Goal: Task Accomplishment & Management: Complete application form

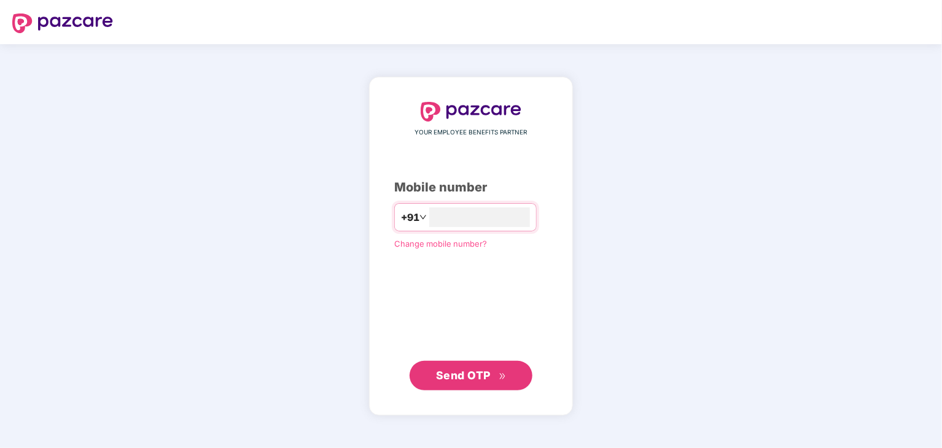
type input "**********"
click at [470, 379] on span "Send OTP" at bounding box center [463, 375] width 55 height 13
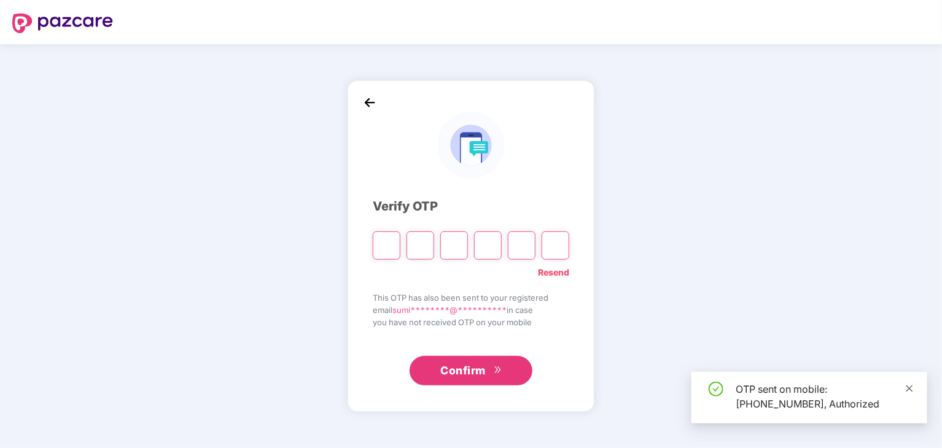
click at [909, 389] on icon "close" at bounding box center [909, 388] width 9 height 9
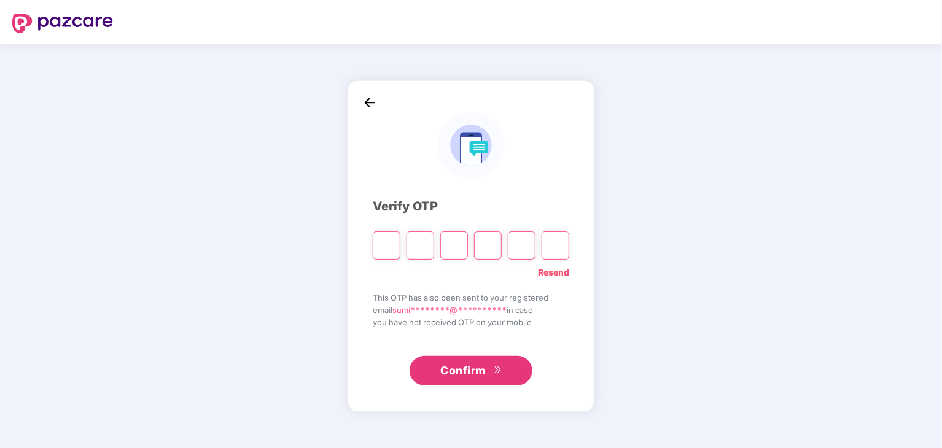
click at [389, 239] on input "Please enter verification code. Digit 1" at bounding box center [387, 245] width 28 height 28
type input "*"
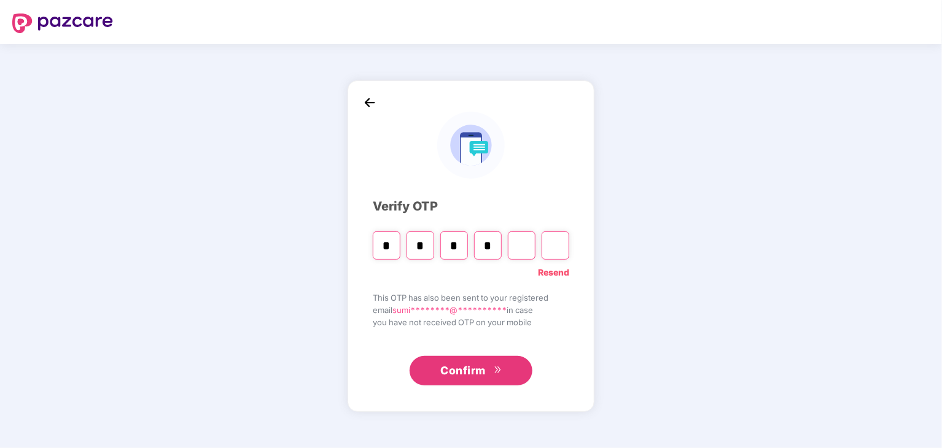
type input "*"
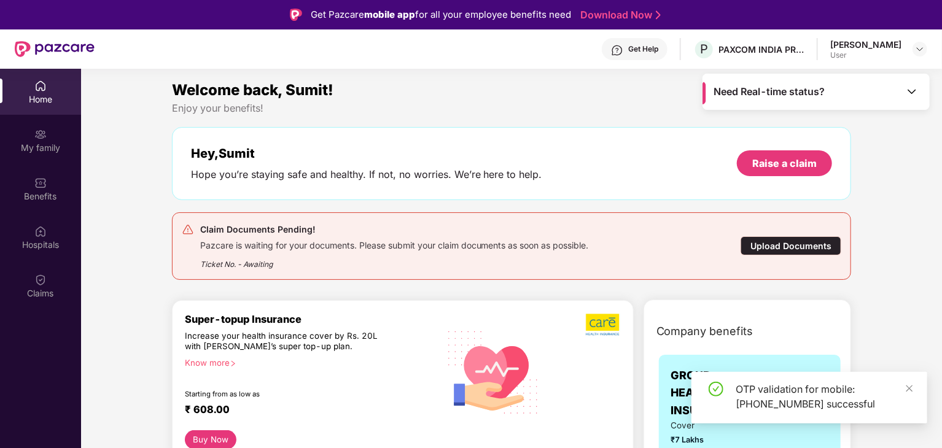
click at [805, 245] on div "Upload Documents" at bounding box center [790, 245] width 101 height 19
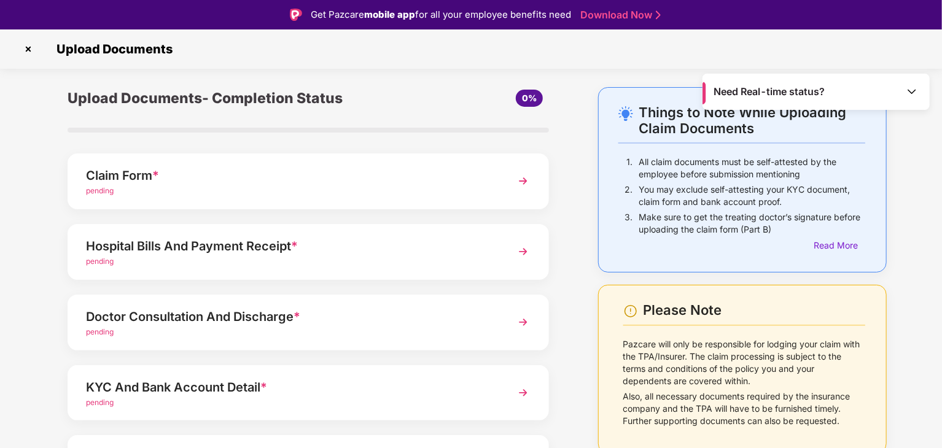
click at [510, 251] on div "Hospital Bills And Payment Receipt * pending" at bounding box center [308, 252] width 481 height 56
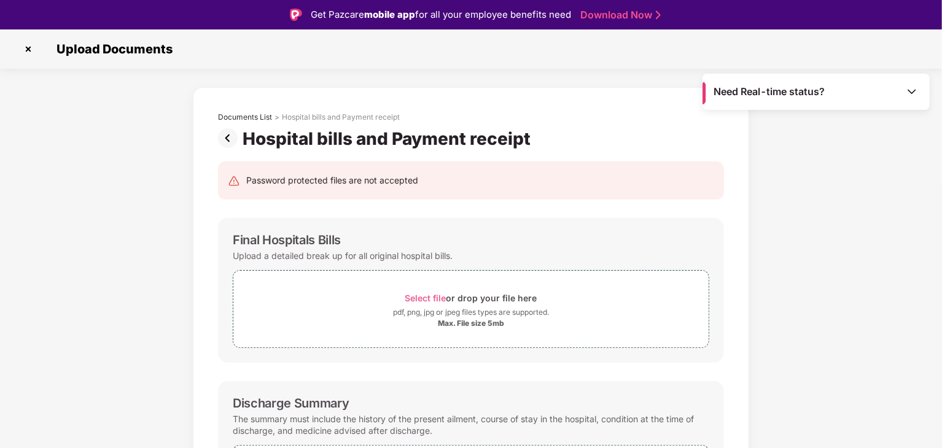
drag, startPoint x: 31, startPoint y: 47, endPoint x: 142, endPoint y: 93, distance: 120.3
click at [31, 47] on img at bounding box center [28, 49] width 20 height 20
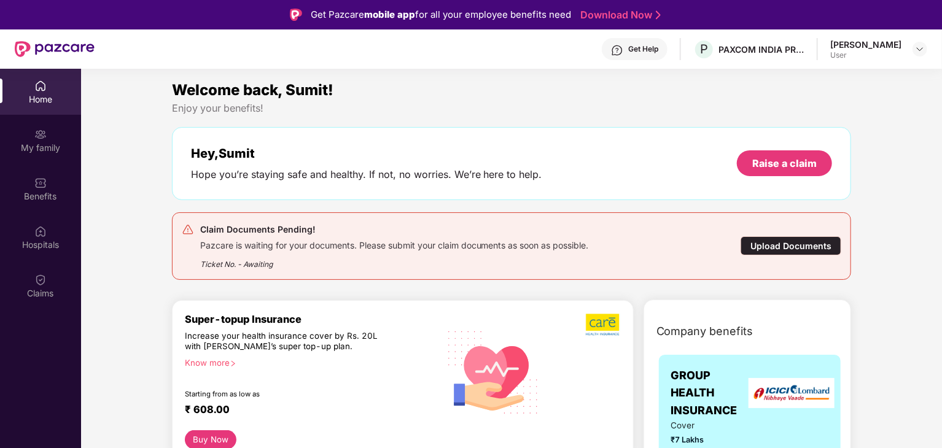
click at [781, 236] on div "Upload Documents" at bounding box center [790, 245] width 101 height 19
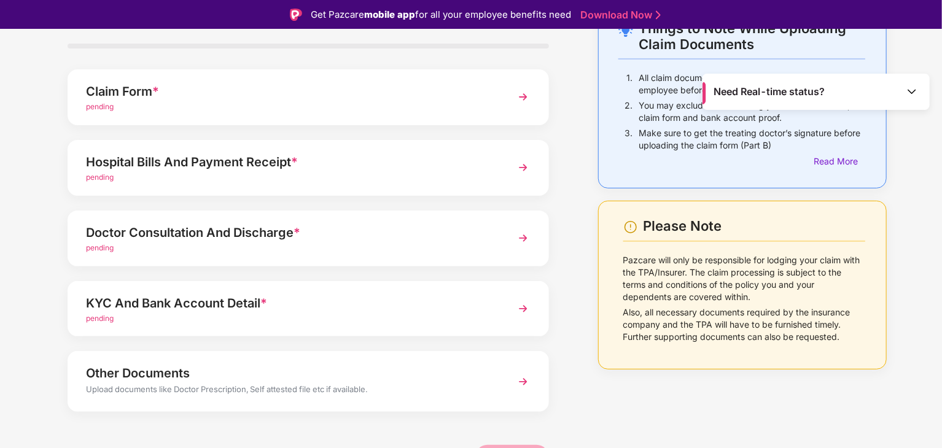
scroll to position [95, 0]
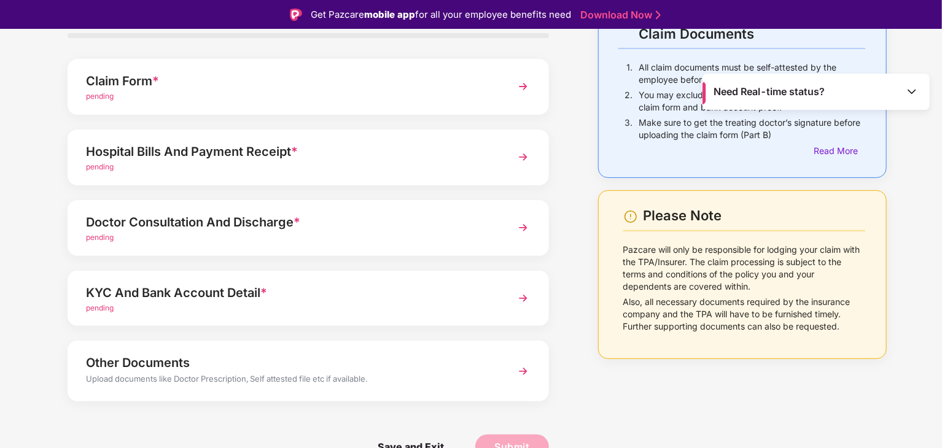
click at [262, 155] on div "Hospital Bills And Payment Receipt *" at bounding box center [289, 152] width 407 height 20
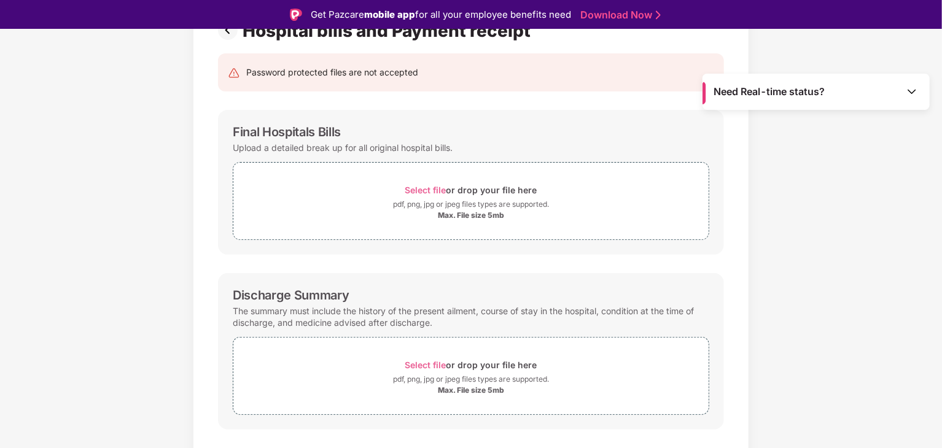
scroll to position [52, 0]
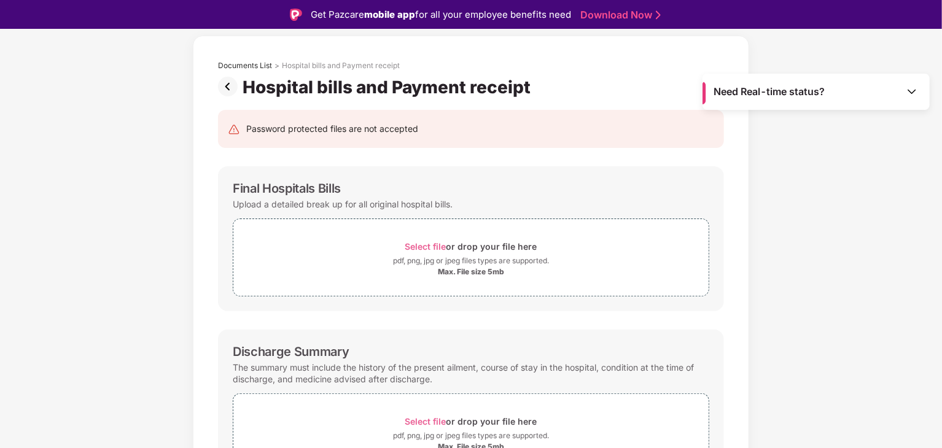
click at [226, 88] on img at bounding box center [230, 87] width 25 height 20
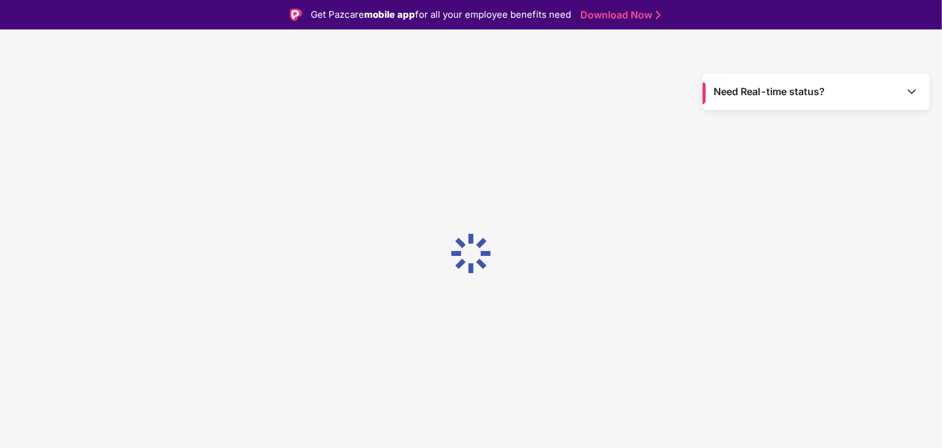
scroll to position [0, 0]
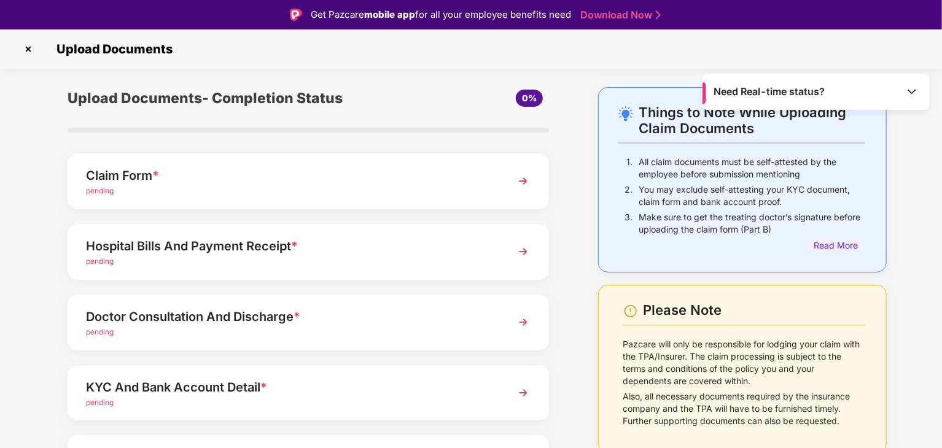
click at [188, 312] on div "Doctor Consultation And Discharge *" at bounding box center [289, 317] width 407 height 20
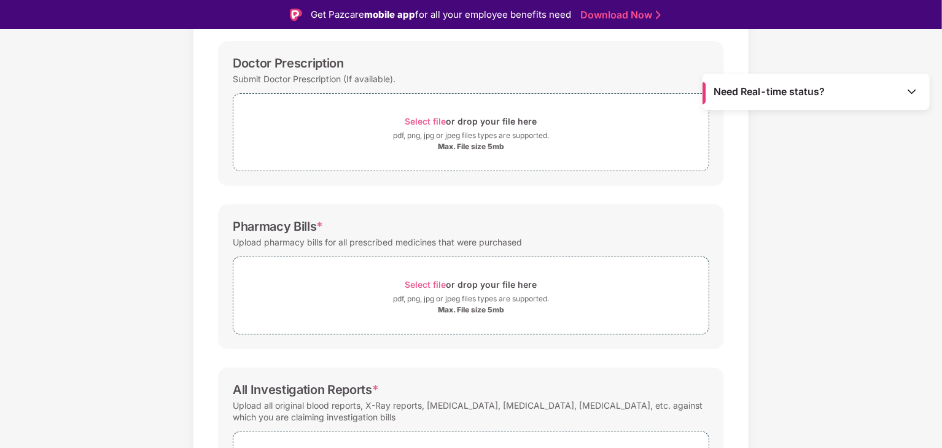
scroll to position [52, 0]
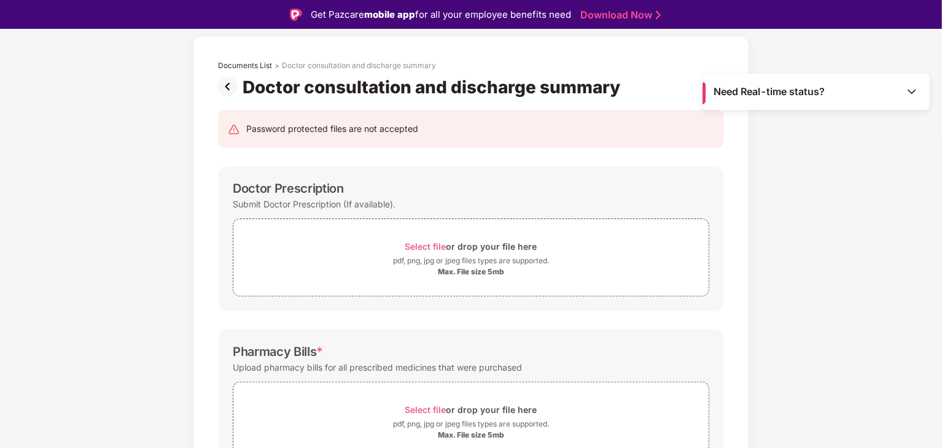
click at [226, 86] on img at bounding box center [230, 87] width 25 height 20
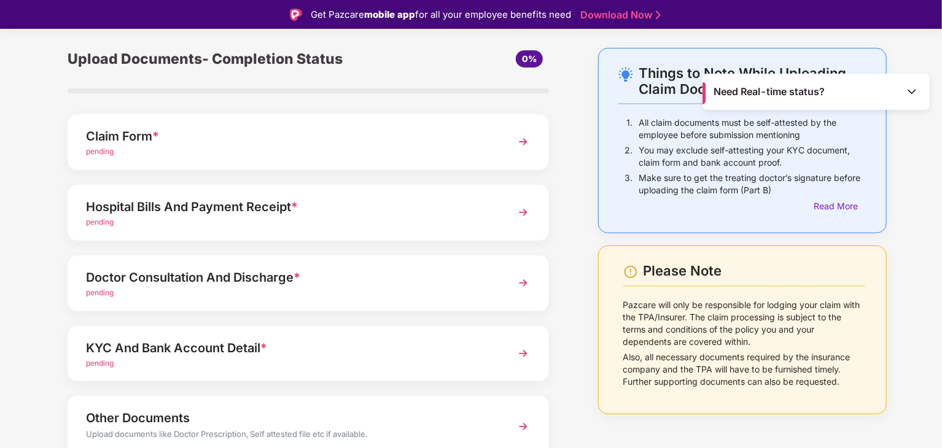
scroll to position [61, 0]
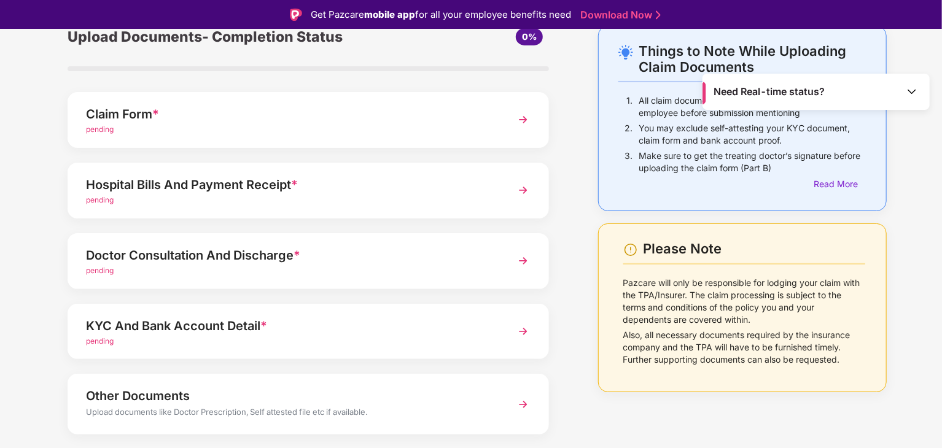
click at [194, 325] on div "KYC And Bank Account Detail *" at bounding box center [289, 326] width 407 height 20
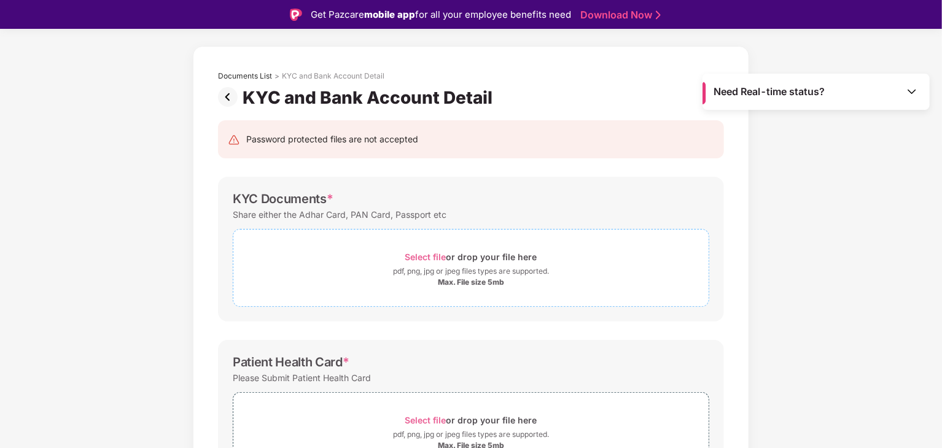
scroll to position [123, 0]
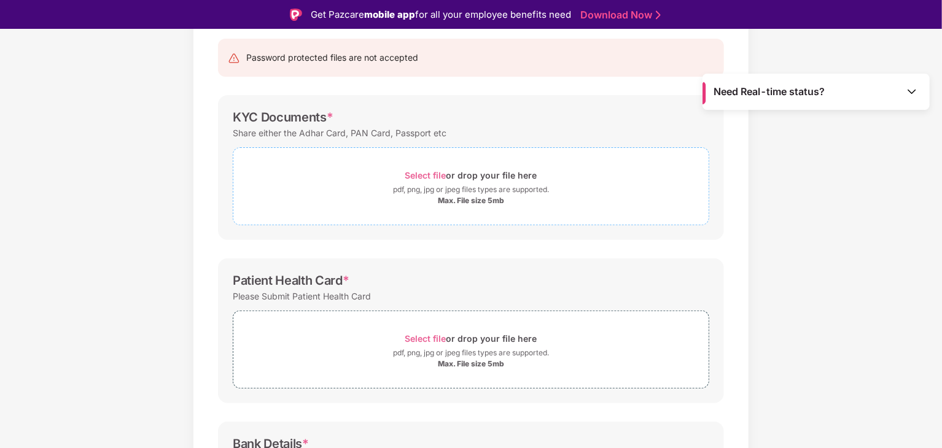
click at [428, 172] on span "Select file" at bounding box center [425, 175] width 41 height 10
click at [416, 172] on span "Select file" at bounding box center [425, 175] width 41 height 10
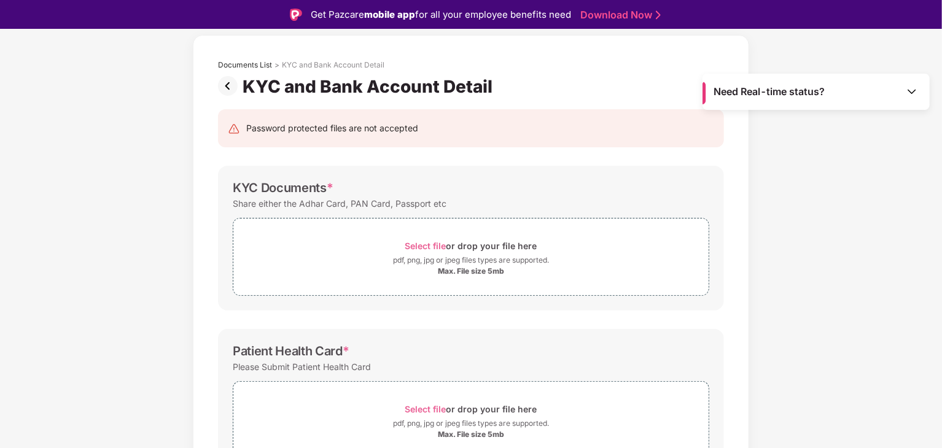
scroll to position [0, 0]
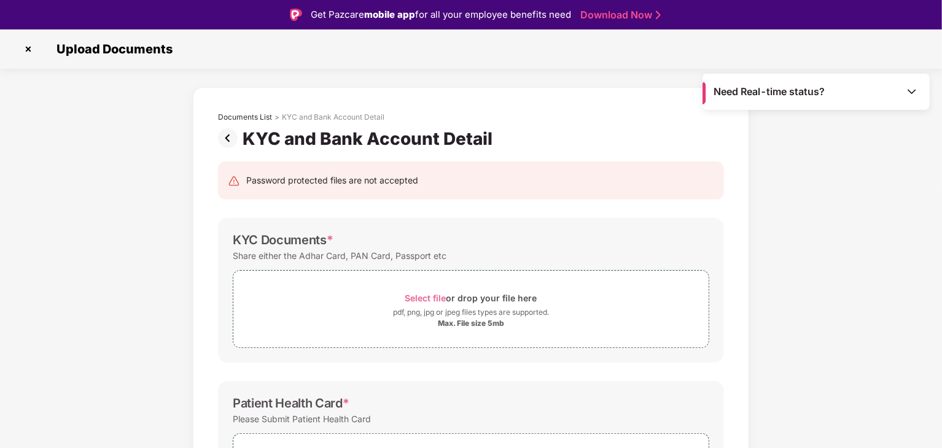
click at [31, 49] on img at bounding box center [28, 49] width 20 height 20
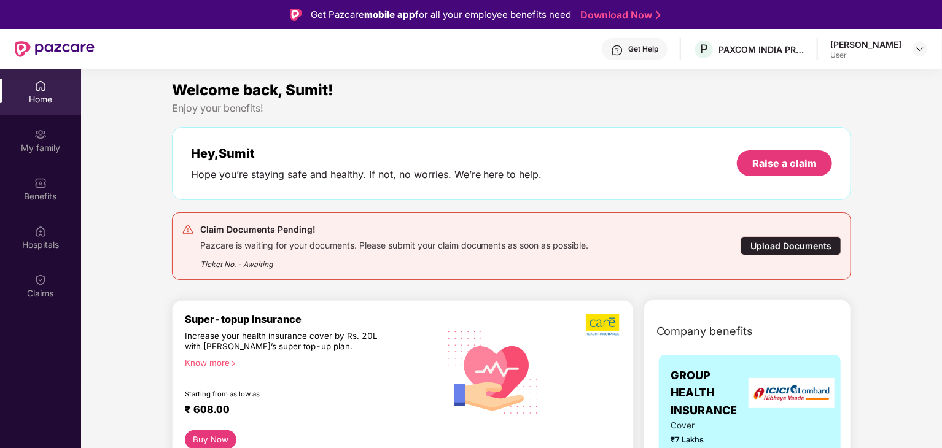
click at [791, 239] on div "Upload Documents" at bounding box center [790, 245] width 101 height 19
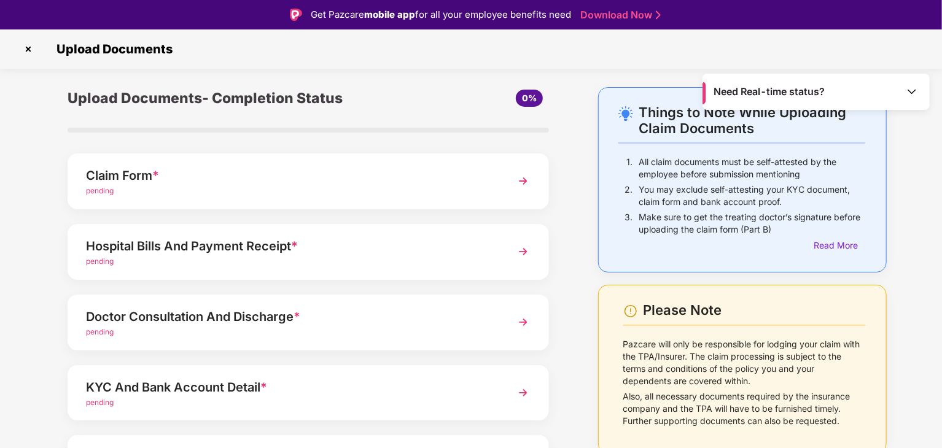
click at [514, 176] on img at bounding box center [523, 181] width 22 height 22
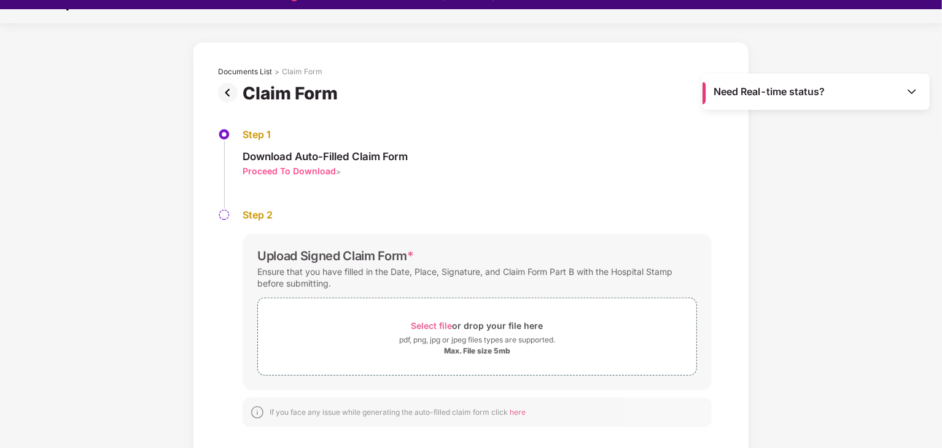
scroll to position [29, 0]
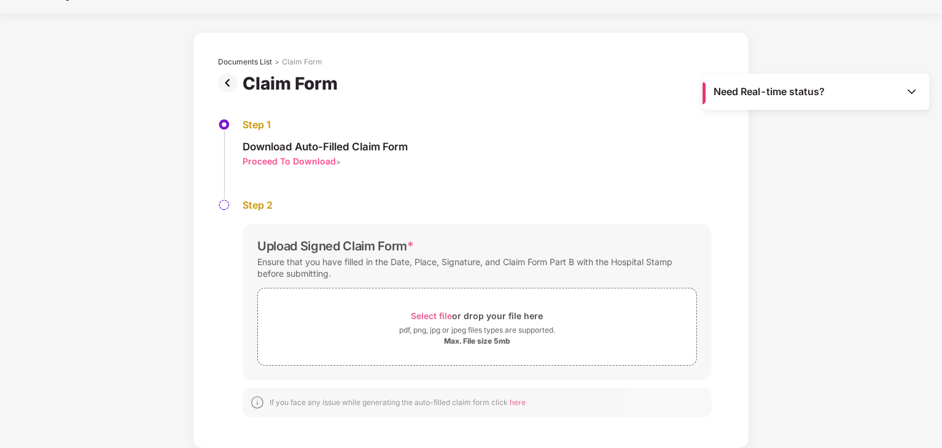
click at [304, 161] on div "Proceed To Download" at bounding box center [288, 161] width 93 height 12
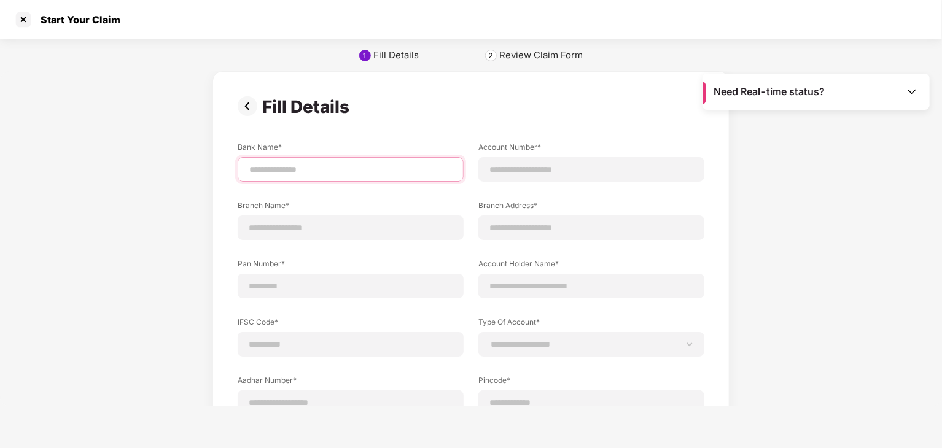
click at [291, 164] on input at bounding box center [350, 169] width 205 height 13
type input "**********"
drag, startPoint x: 243, startPoint y: 230, endPoint x: 268, endPoint y: 233, distance: 25.4
click at [250, 232] on div at bounding box center [351, 227] width 226 height 25
click at [277, 234] on div at bounding box center [351, 227] width 226 height 25
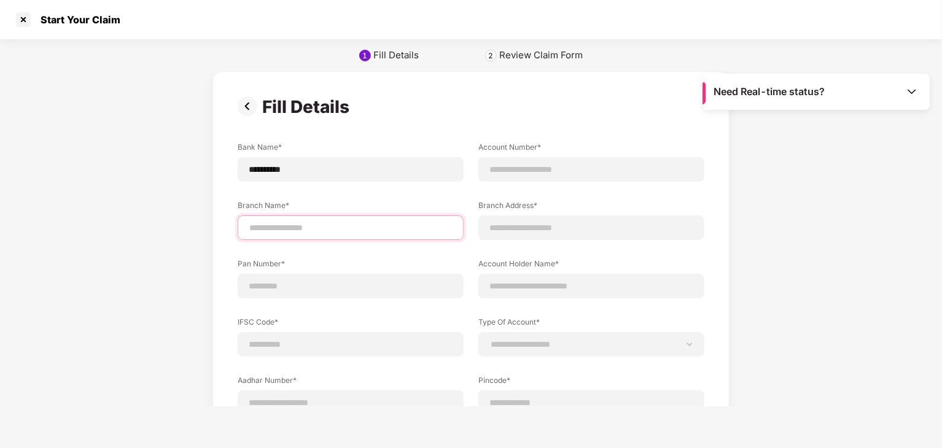
click at [300, 224] on input at bounding box center [350, 228] width 205 height 13
type input "**********"
click at [509, 156] on label "Account Number*" at bounding box center [591, 149] width 226 height 15
click at [528, 168] on input at bounding box center [591, 169] width 205 height 13
type input "**********"
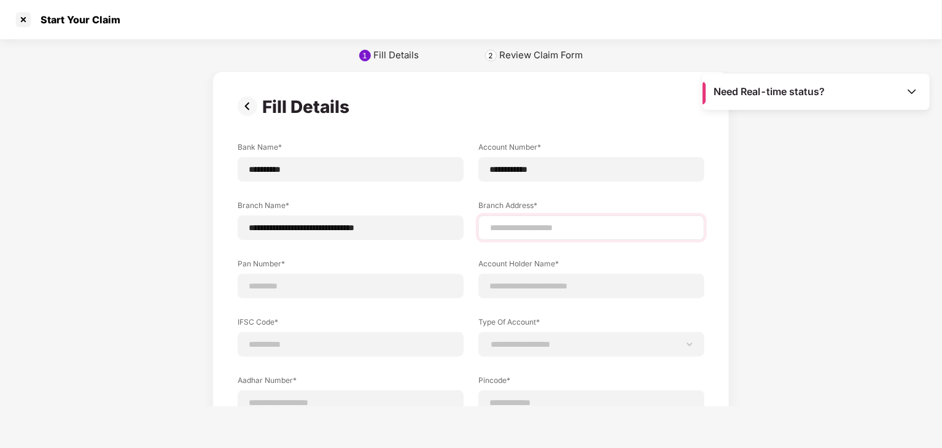
click at [509, 239] on div at bounding box center [591, 227] width 226 height 25
click at [518, 226] on input at bounding box center [591, 228] width 205 height 13
type input "**********"
click at [521, 286] on input at bounding box center [591, 286] width 205 height 13
type input "**********"
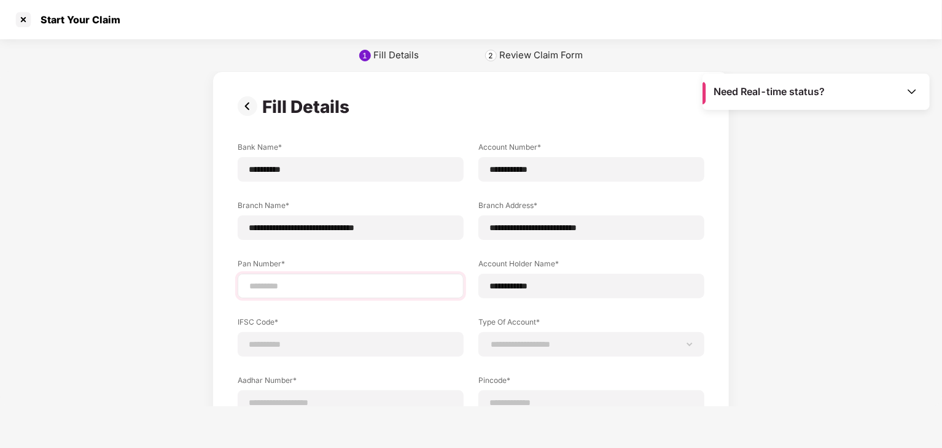
click at [295, 274] on div at bounding box center [351, 286] width 226 height 25
click at [284, 290] on input at bounding box center [350, 286] width 205 height 13
type input "**********"
click at [297, 349] on input at bounding box center [350, 344] width 205 height 13
type input "**********"
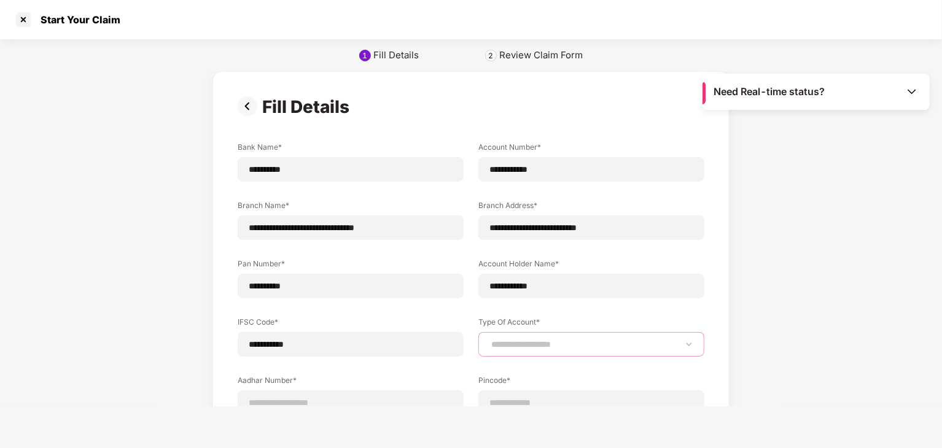
click at [540, 342] on select "**********" at bounding box center [591, 344] width 205 height 10
select select "*******"
click at [489, 339] on select "**********" at bounding box center [591, 344] width 205 height 10
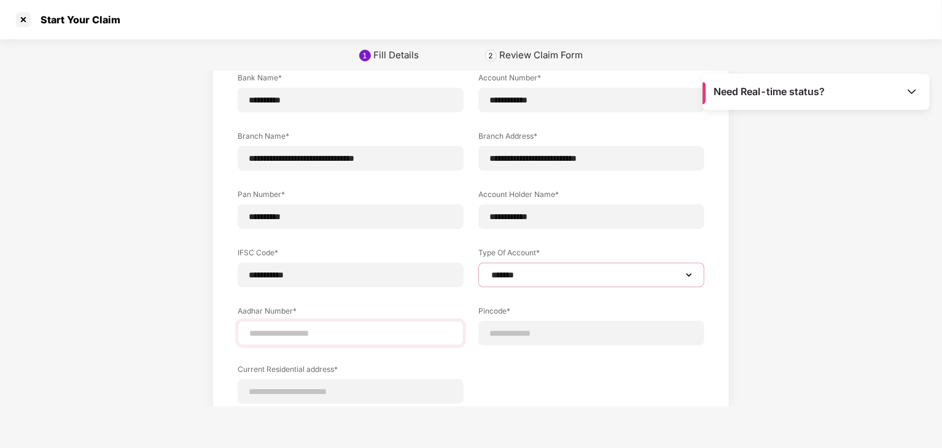
scroll to position [123, 0]
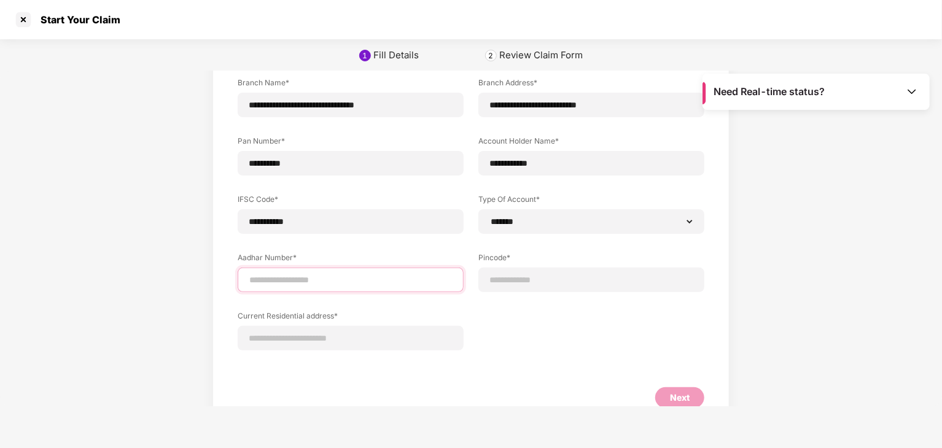
click at [314, 284] on input at bounding box center [350, 280] width 205 height 13
type input "**********"
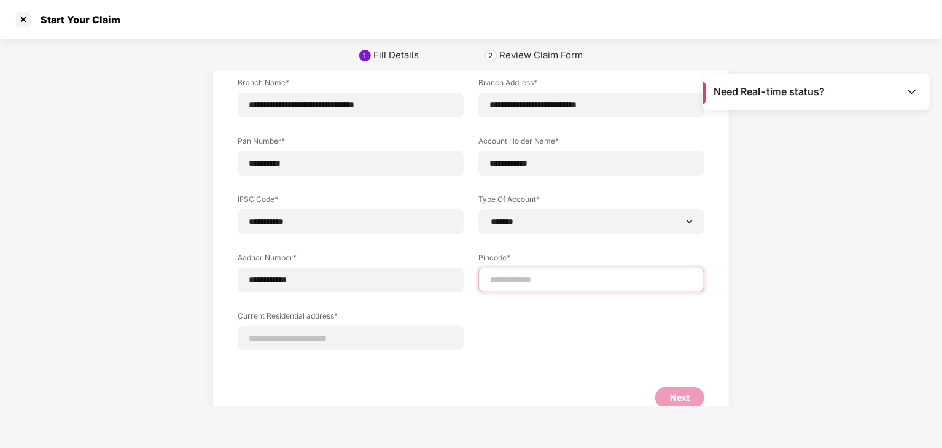
click at [524, 274] on input at bounding box center [591, 280] width 205 height 13
select select "*******"
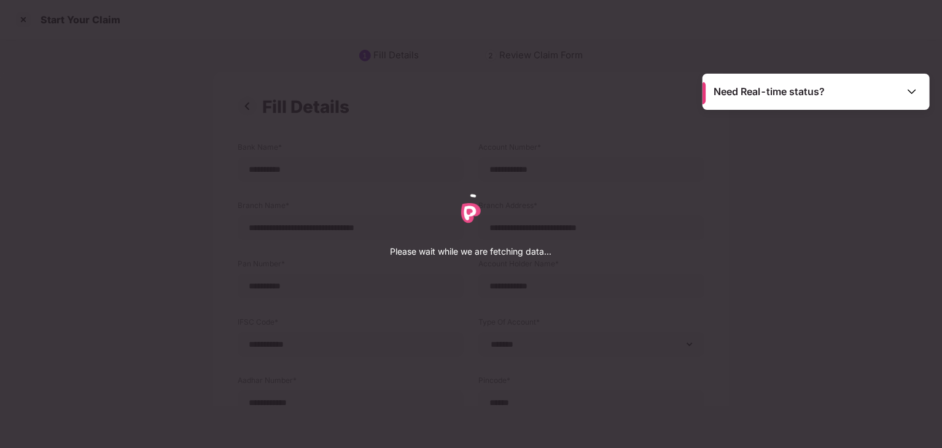
select select "*******"
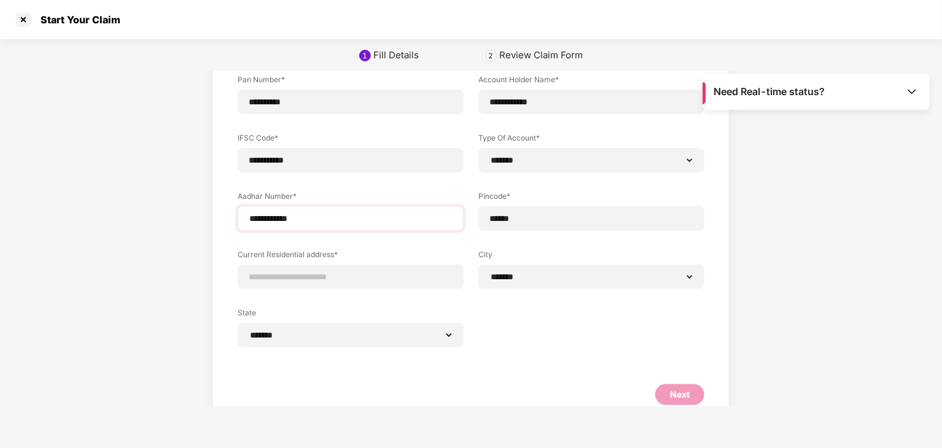
scroll to position [201, 0]
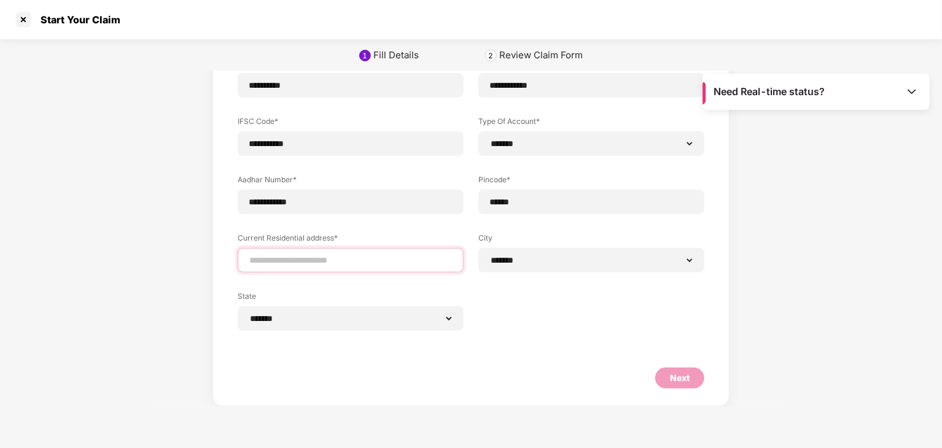
click at [269, 256] on input at bounding box center [350, 260] width 205 height 13
type input "**********"
click at [543, 323] on div "**********" at bounding box center [471, 145] width 466 height 408
click at [678, 381] on div "Next" at bounding box center [680, 378] width 20 height 14
select select "*******"
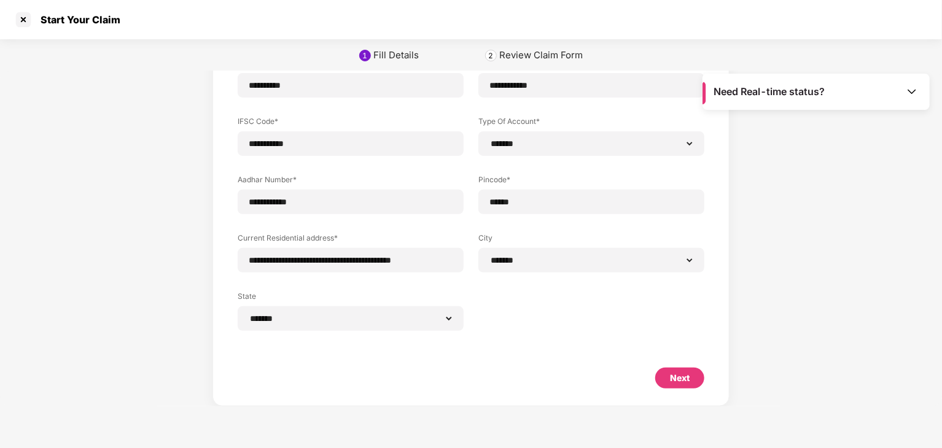
select select "*******"
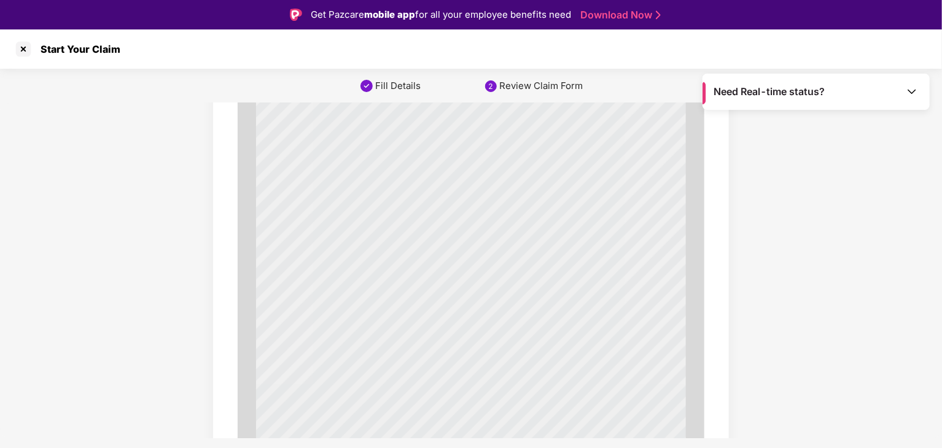
scroll to position [982, 0]
click at [22, 48] on div at bounding box center [24, 49] width 20 height 20
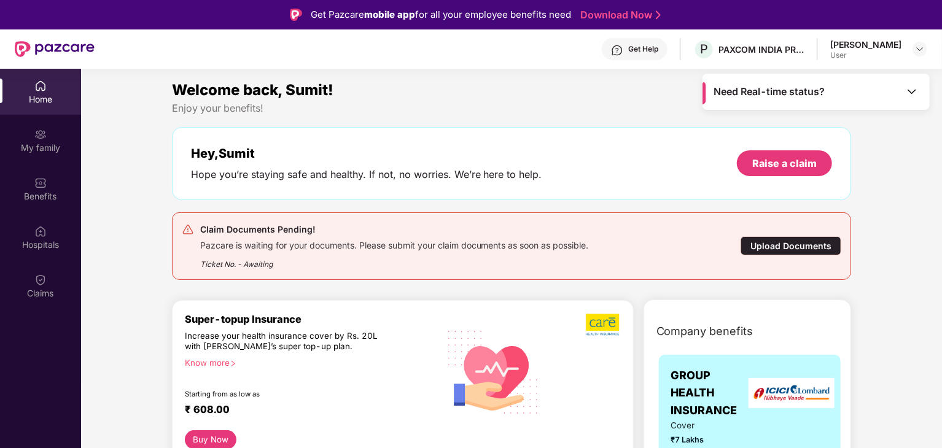
click at [775, 247] on div "Upload Documents" at bounding box center [790, 245] width 101 height 19
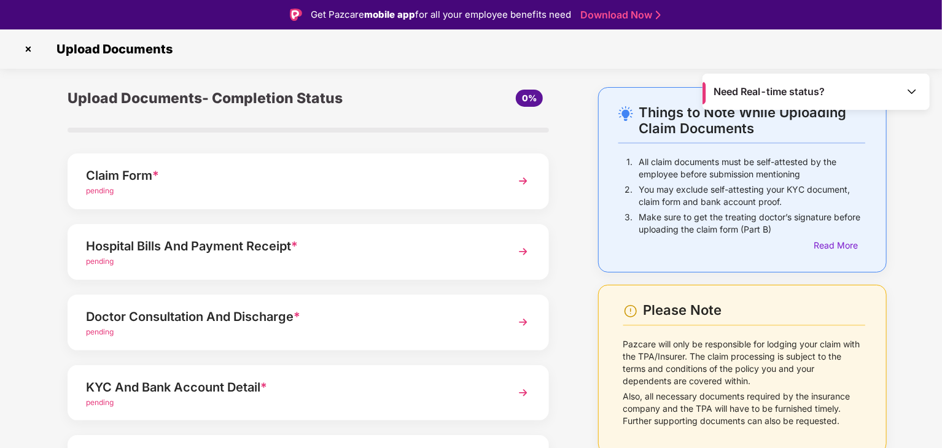
click at [133, 180] on div "Claim Form *" at bounding box center [289, 176] width 407 height 20
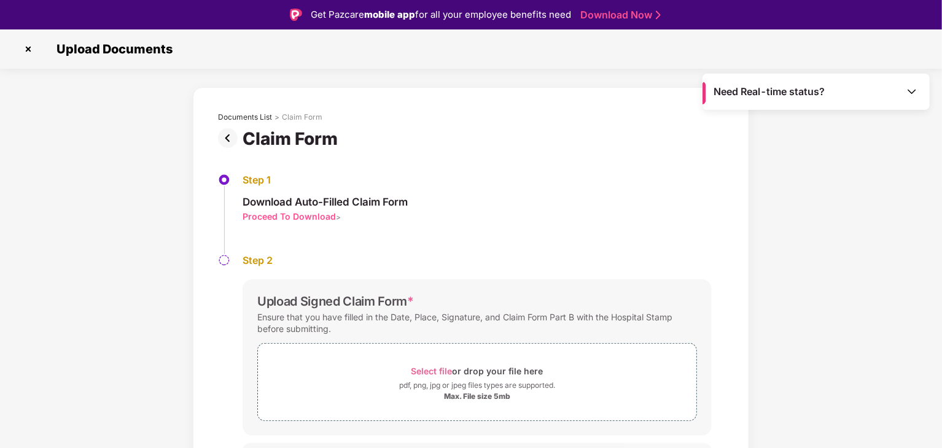
click at [310, 219] on div "Proceed To Download" at bounding box center [288, 217] width 93 height 12
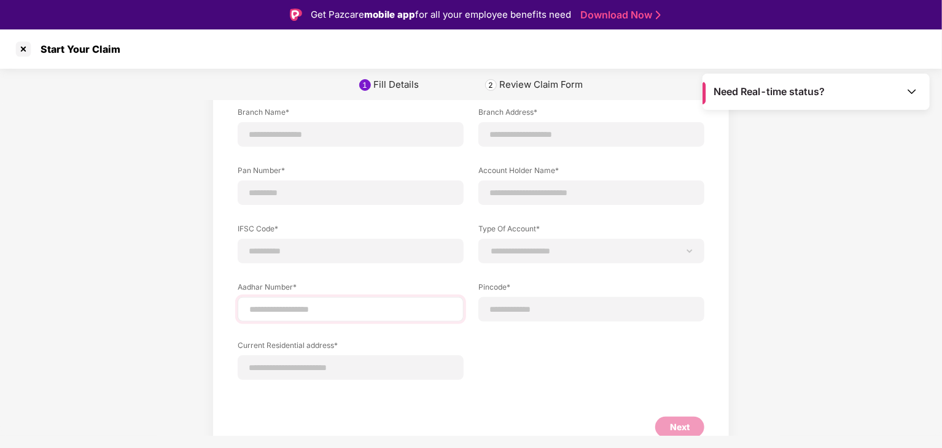
scroll to position [61, 0]
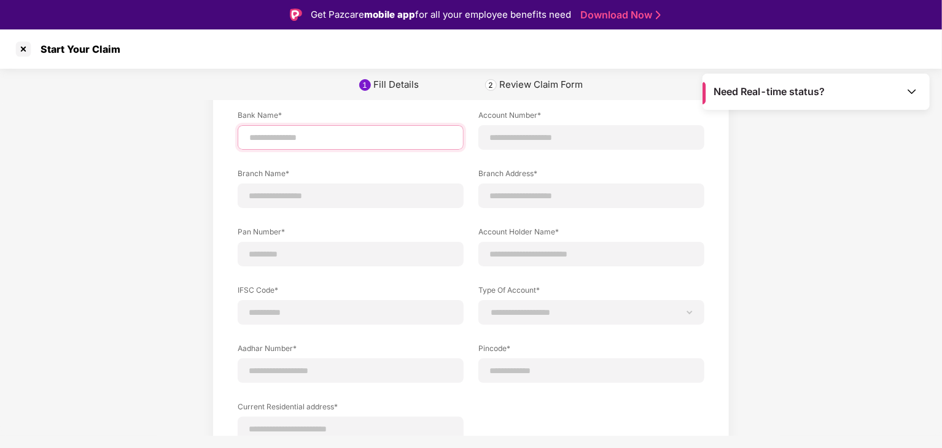
click at [302, 141] on input at bounding box center [350, 137] width 205 height 13
type input "**********"
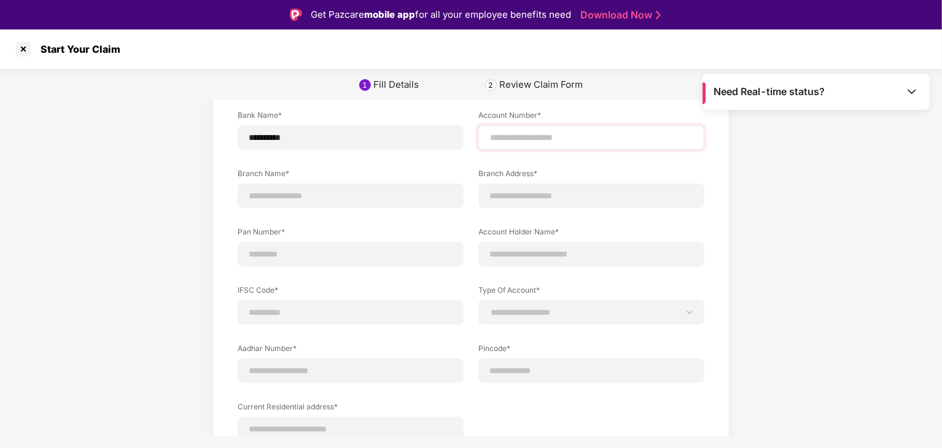
click at [542, 128] on div at bounding box center [591, 137] width 226 height 25
click at [558, 134] on input at bounding box center [591, 137] width 205 height 13
type input "**********"
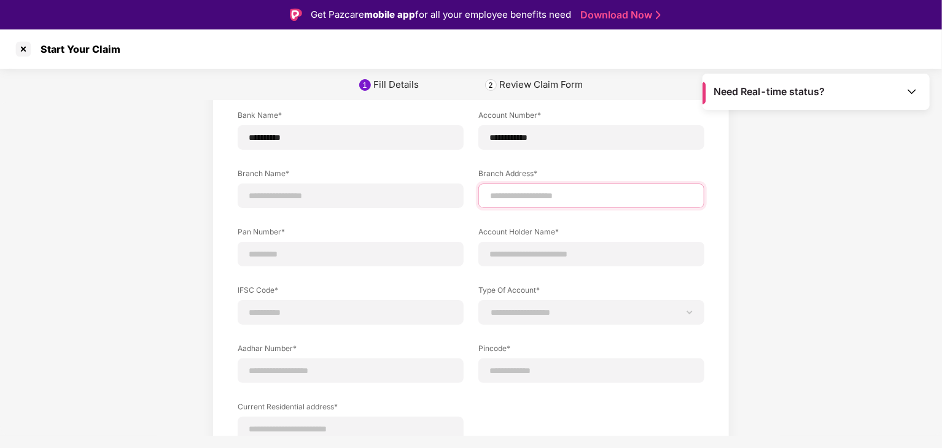
click at [538, 199] on input at bounding box center [591, 196] width 205 height 13
type input "**********"
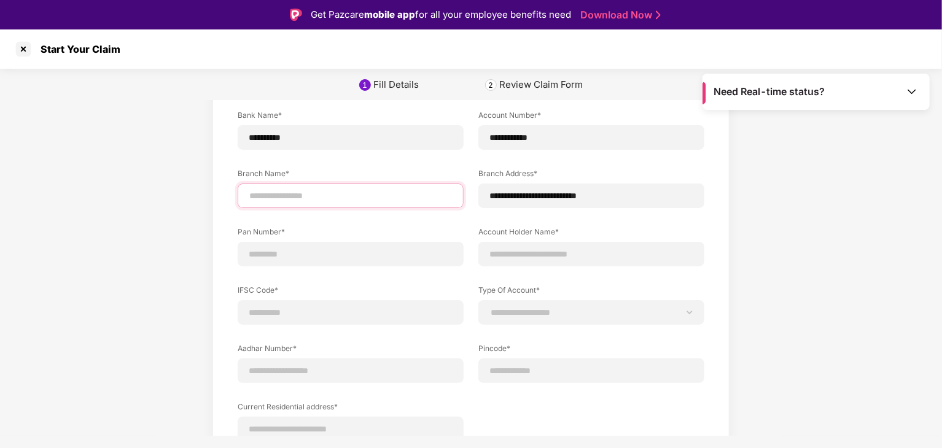
click at [322, 197] on input at bounding box center [350, 196] width 205 height 13
type input "**********"
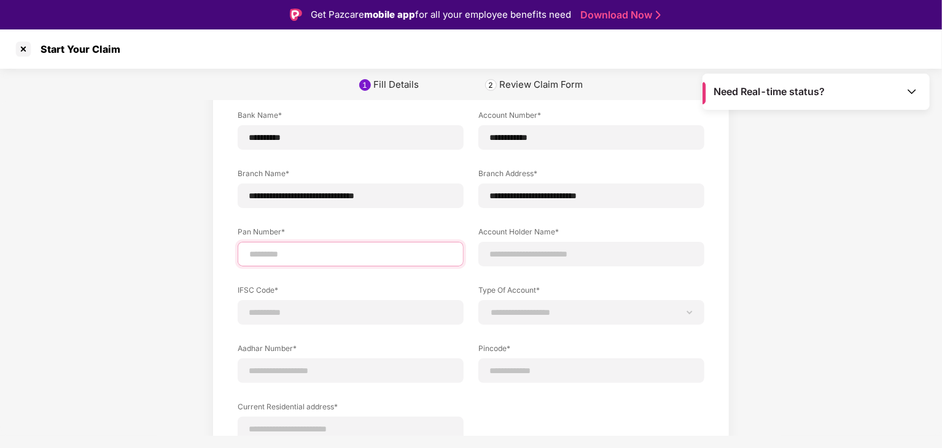
click at [285, 258] on input at bounding box center [350, 254] width 205 height 13
type input "**********"
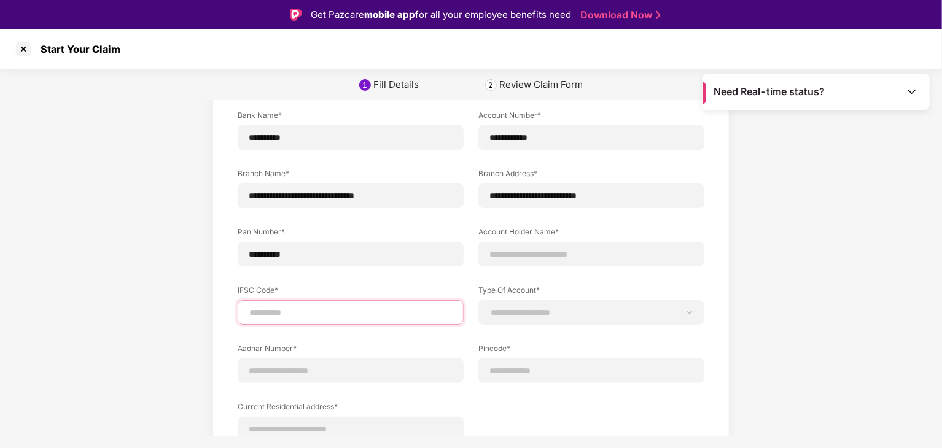
drag, startPoint x: 290, startPoint y: 309, endPoint x: 292, endPoint y: 319, distance: 9.5
click at [290, 309] on input at bounding box center [350, 312] width 205 height 13
type input "**********"
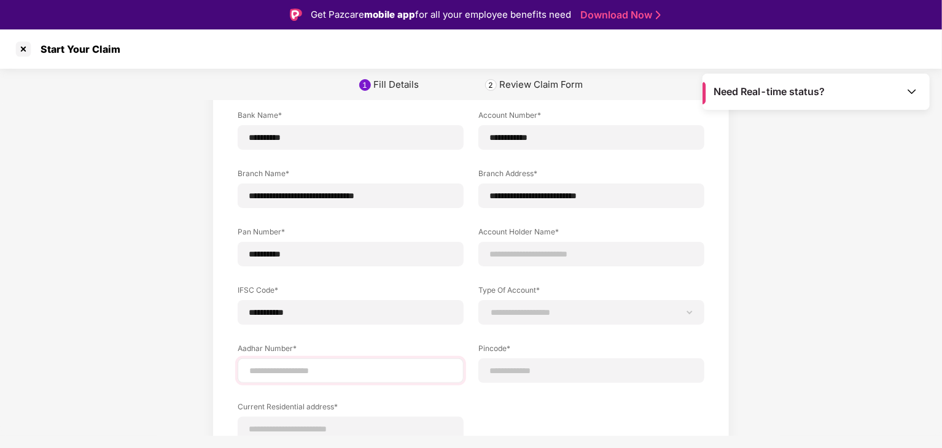
click at [298, 381] on div at bounding box center [351, 370] width 226 height 25
click at [306, 370] on input at bounding box center [350, 371] width 205 height 13
type input "**********"
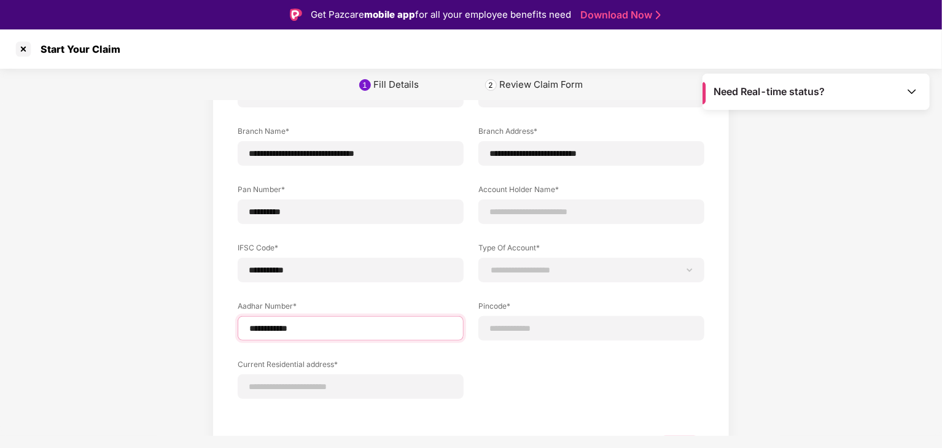
scroll to position [142, 0]
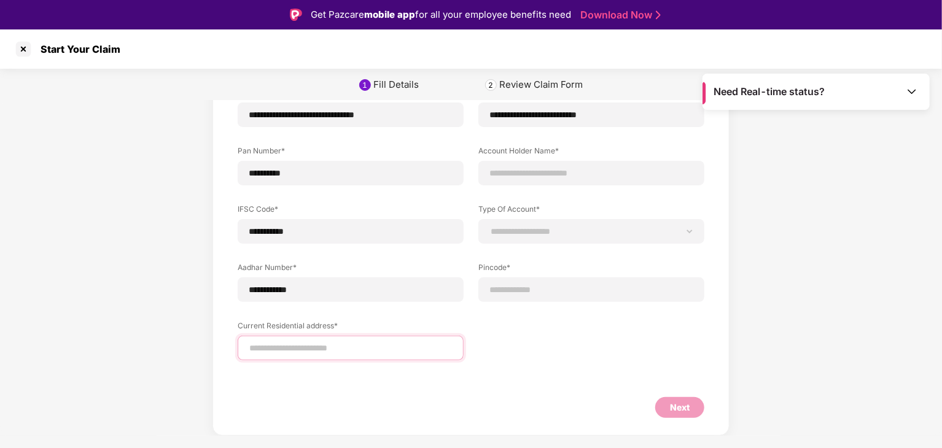
click at [314, 346] on input at bounding box center [350, 348] width 205 height 13
type input "**********"
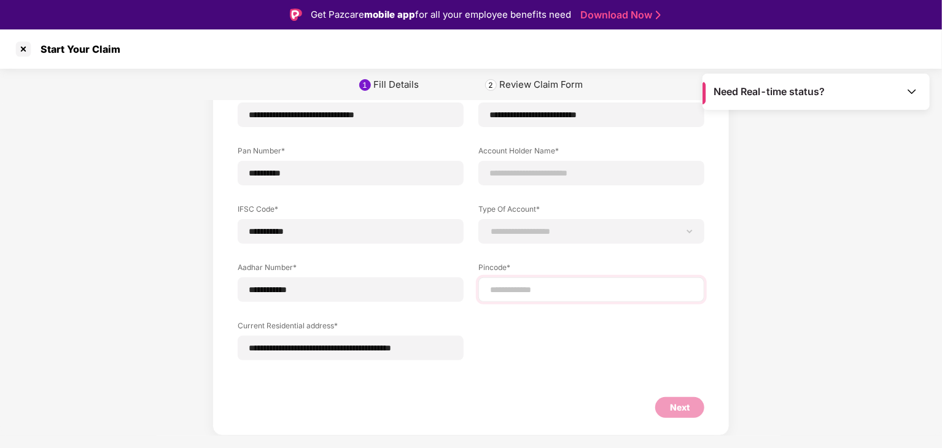
click at [533, 282] on div at bounding box center [591, 289] width 226 height 25
click at [565, 277] on div at bounding box center [591, 289] width 226 height 25
click at [555, 285] on input at bounding box center [591, 290] width 205 height 13
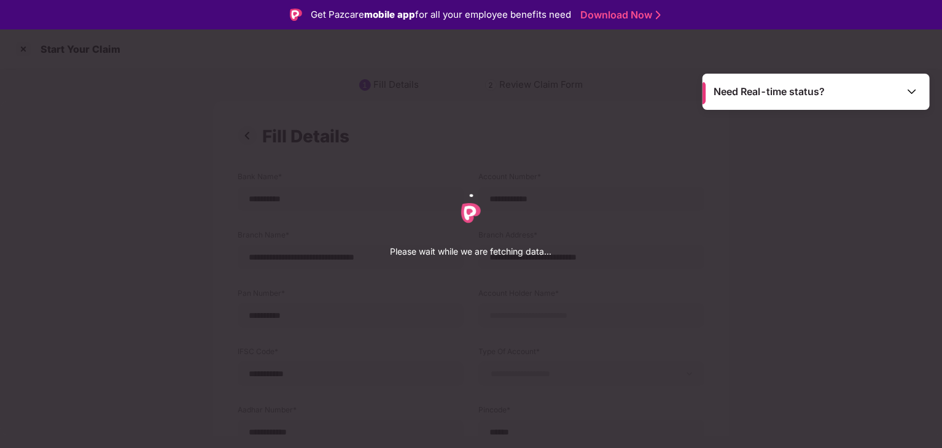
select select "*******"
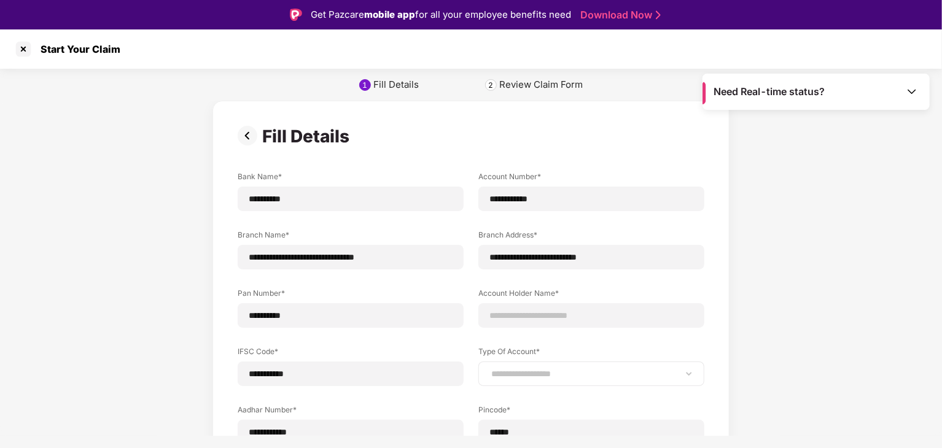
click at [512, 366] on div "**********" at bounding box center [591, 374] width 226 height 25
click at [511, 376] on select "**********" at bounding box center [591, 374] width 205 height 10
select select "*******"
click at [489, 369] on select "**********" at bounding box center [591, 374] width 205 height 10
click at [528, 306] on div at bounding box center [591, 315] width 226 height 25
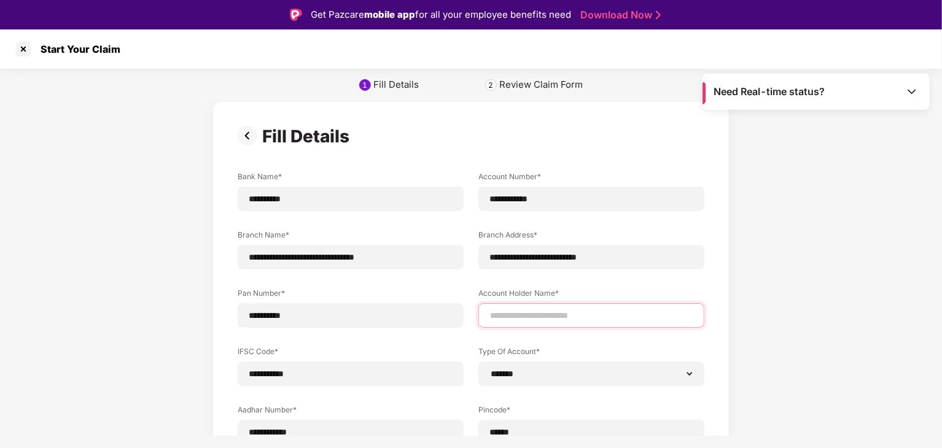
click at [533, 320] on input at bounding box center [591, 315] width 205 height 13
type input "**********"
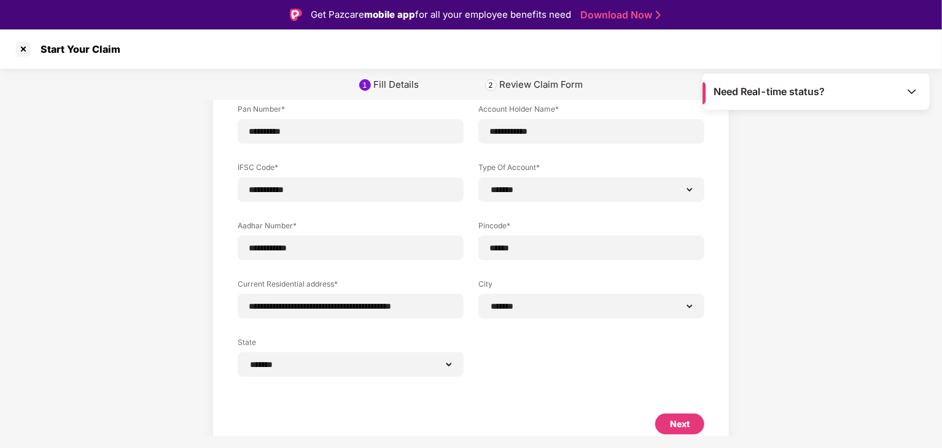
click at [818, 270] on div "**********" at bounding box center [471, 185] width 942 height 536
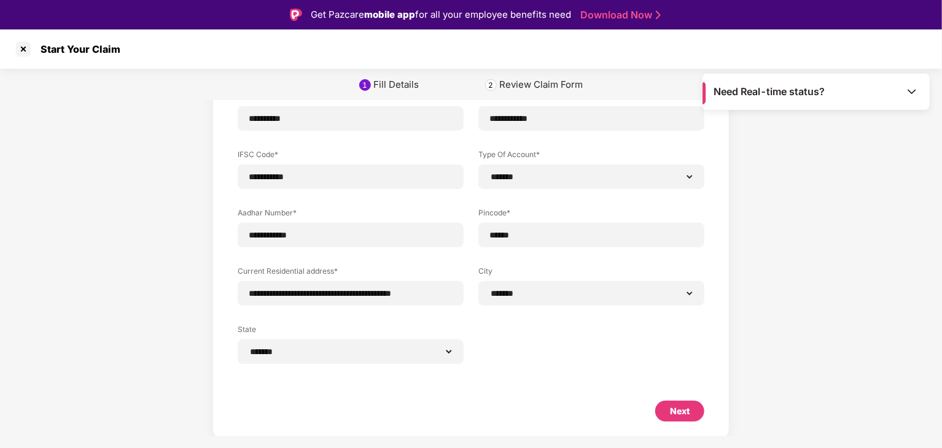
scroll to position [201, 0]
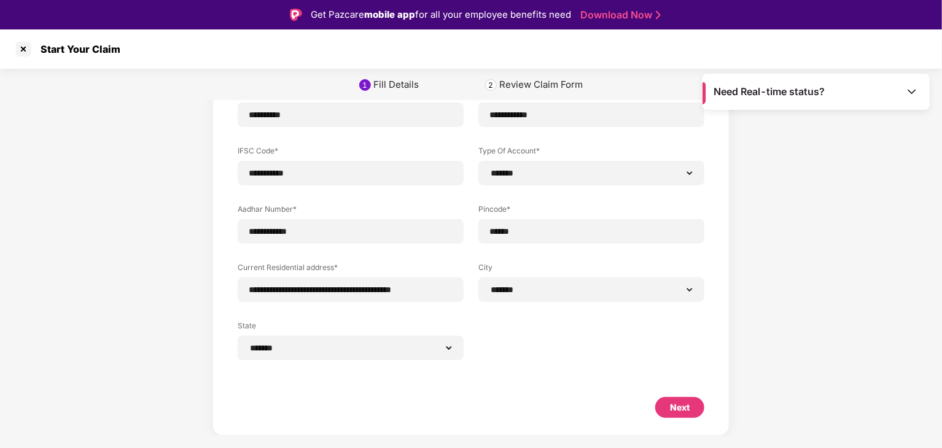
click at [670, 406] on div "Next" at bounding box center [680, 408] width 20 height 14
select select "*******"
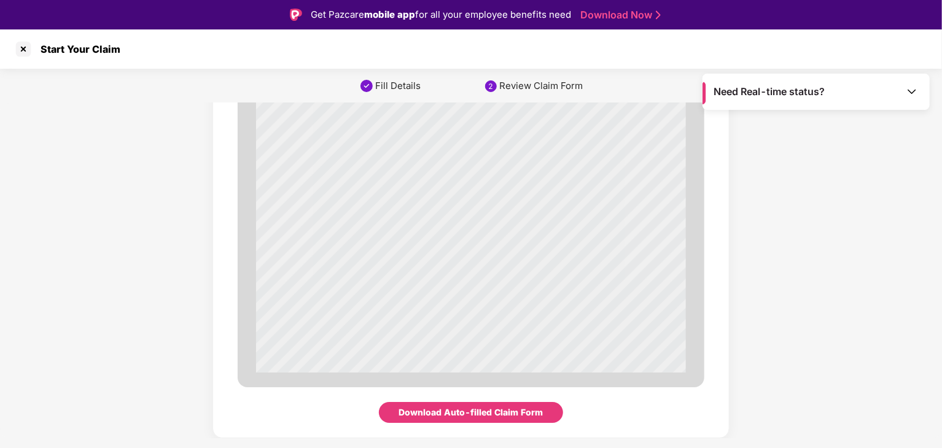
scroll to position [29, 0]
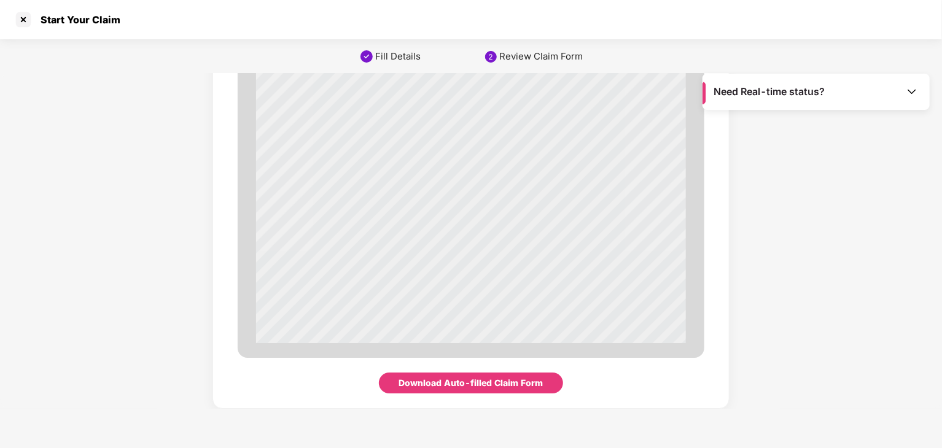
click at [474, 387] on div "Download Auto-filled Claim Form" at bounding box center [471, 383] width 144 height 14
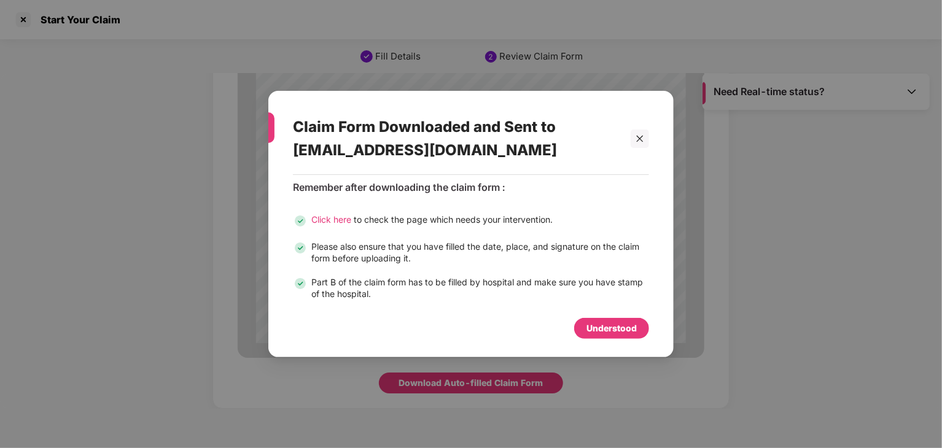
click at [606, 328] on div "Understood" at bounding box center [611, 329] width 50 height 14
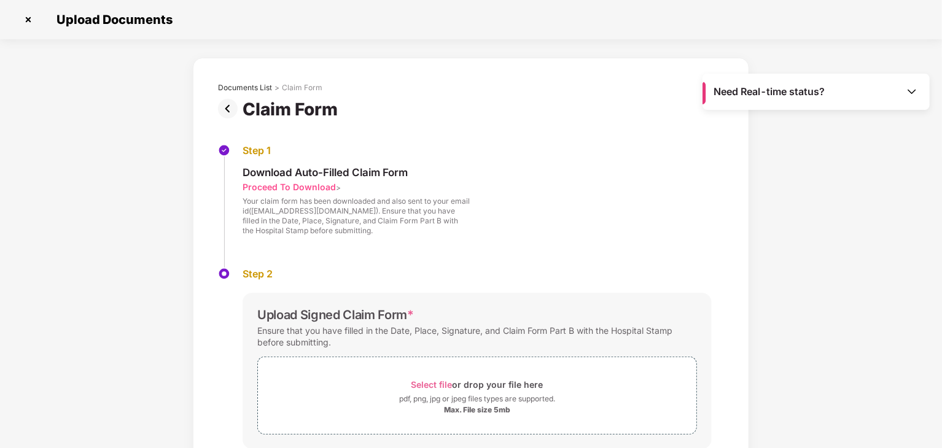
click at [225, 109] on img at bounding box center [230, 109] width 25 height 20
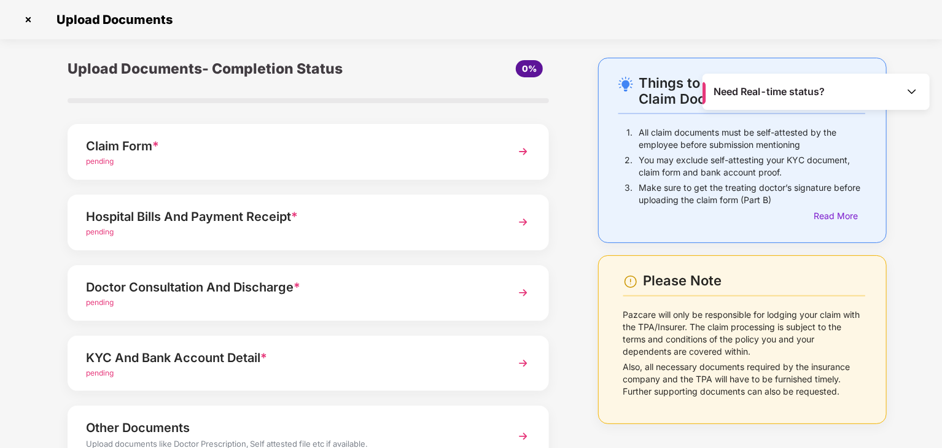
click at [219, 219] on div "Hospital Bills And Payment Receipt *" at bounding box center [289, 217] width 407 height 20
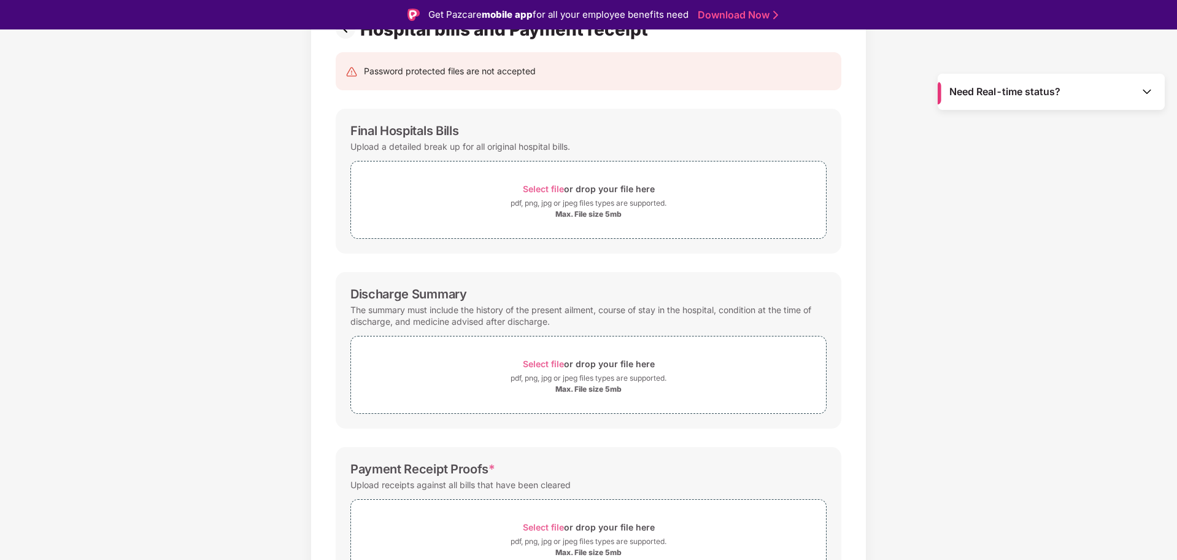
drag, startPoint x: 1162, startPoint y: 235, endPoint x: 1172, endPoint y: 238, distance: 9.7
click at [941, 235] on div "Documents List > Hospital bills and Payment receipt Hospital bills and Payment …" at bounding box center [588, 322] width 1177 height 688
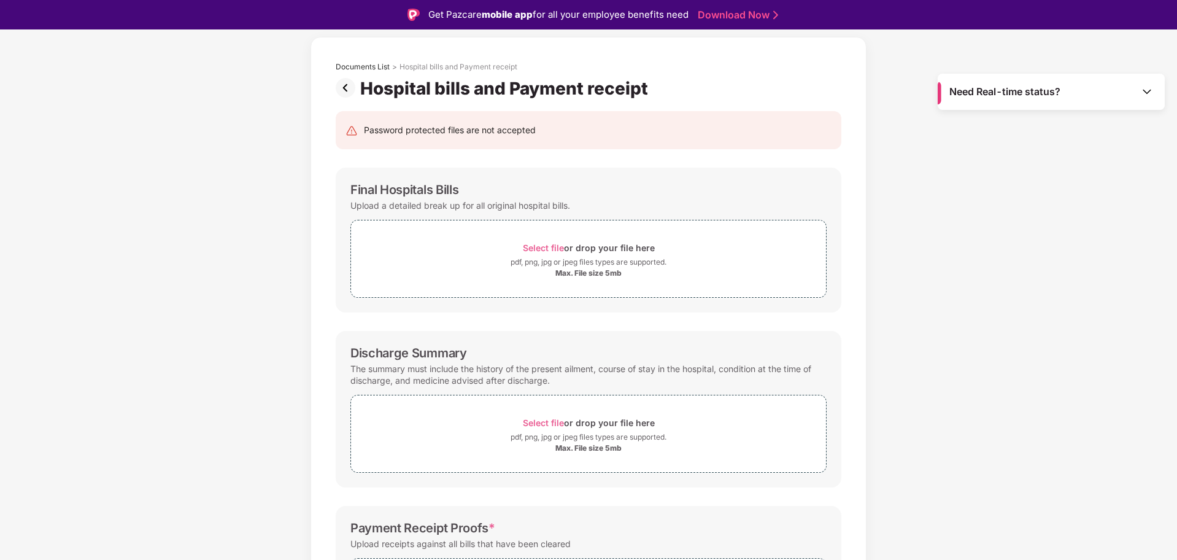
scroll to position [77, 0]
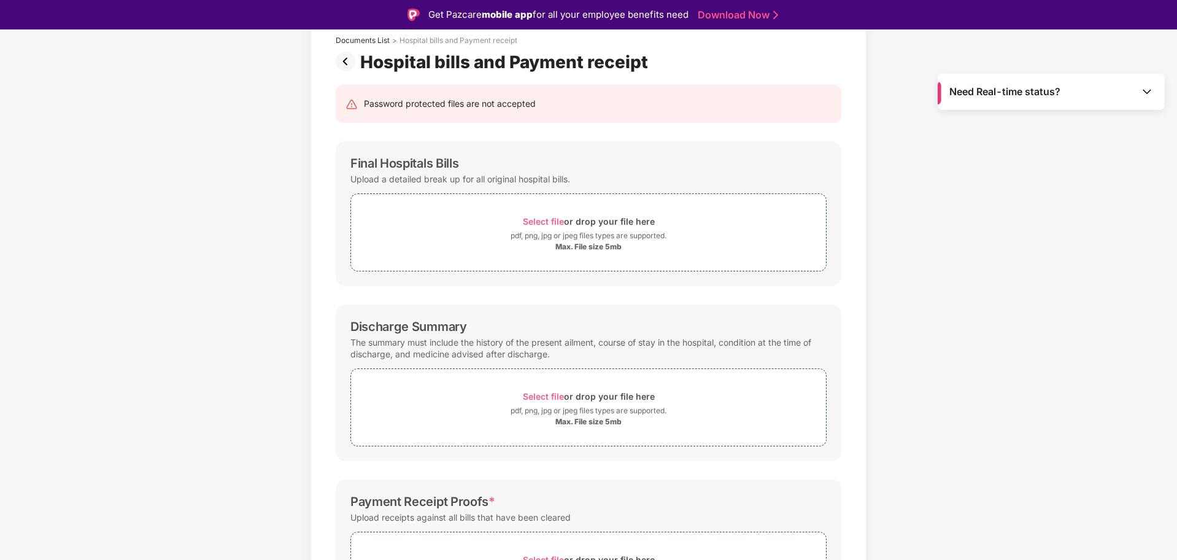
click at [346, 65] on img at bounding box center [348, 62] width 25 height 20
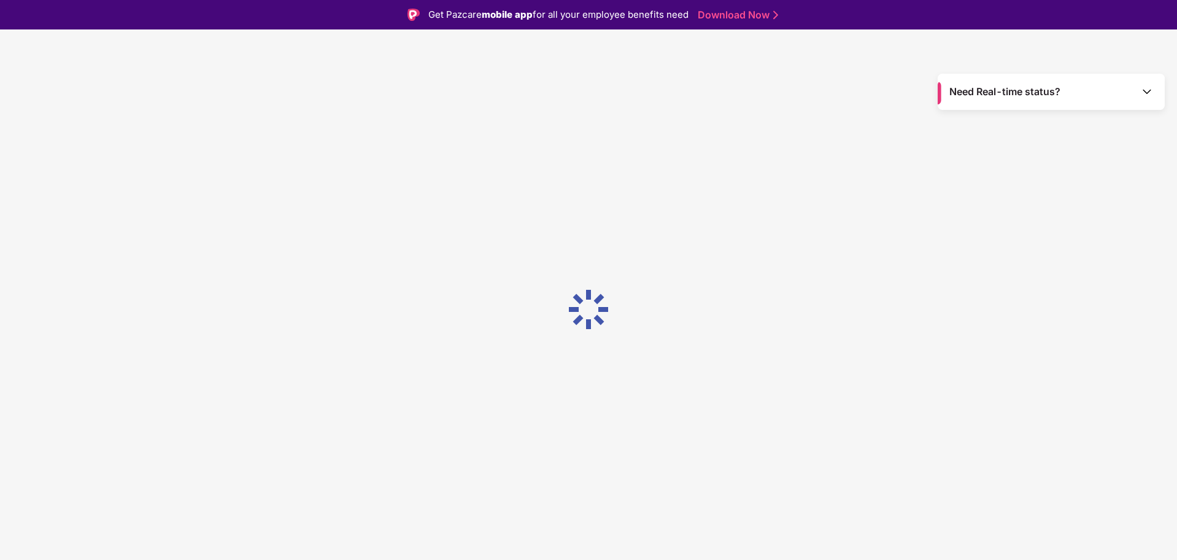
scroll to position [0, 0]
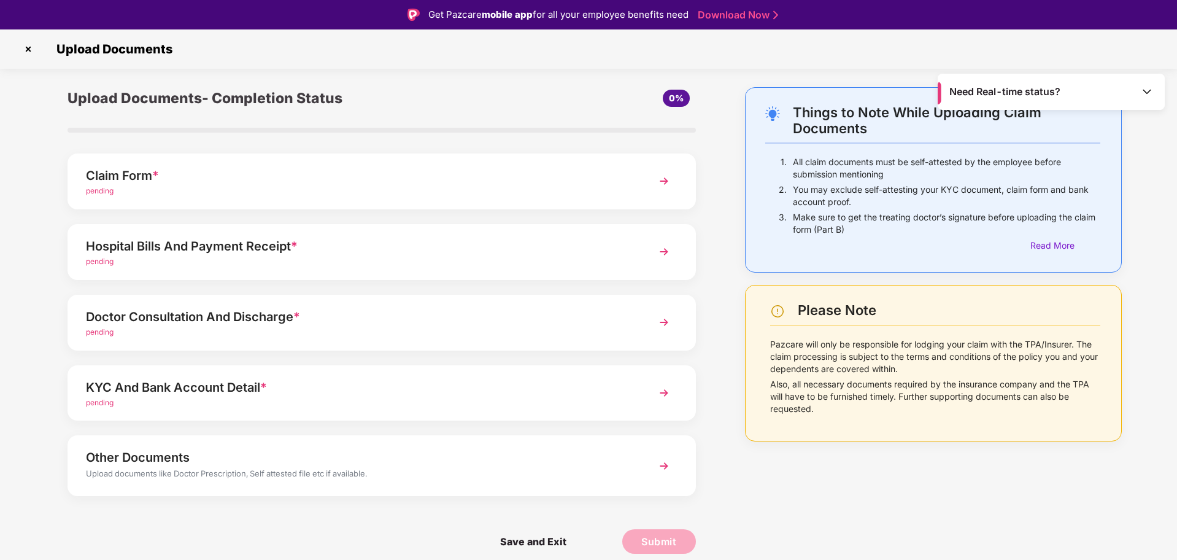
click at [226, 319] on div "Doctor Consultation And Discharge *" at bounding box center [357, 317] width 542 height 20
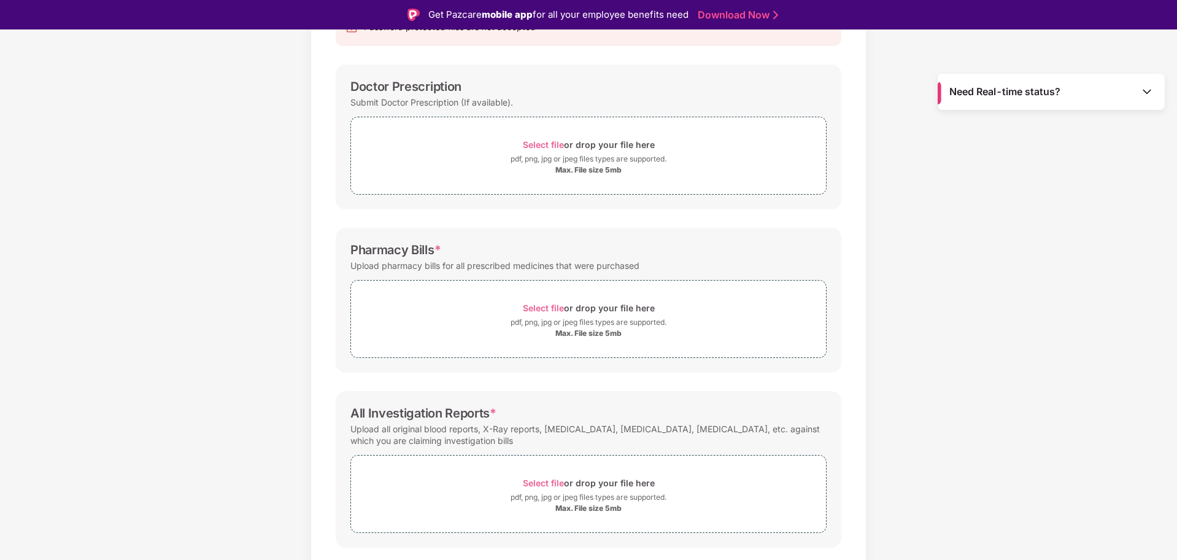
scroll to position [77, 0]
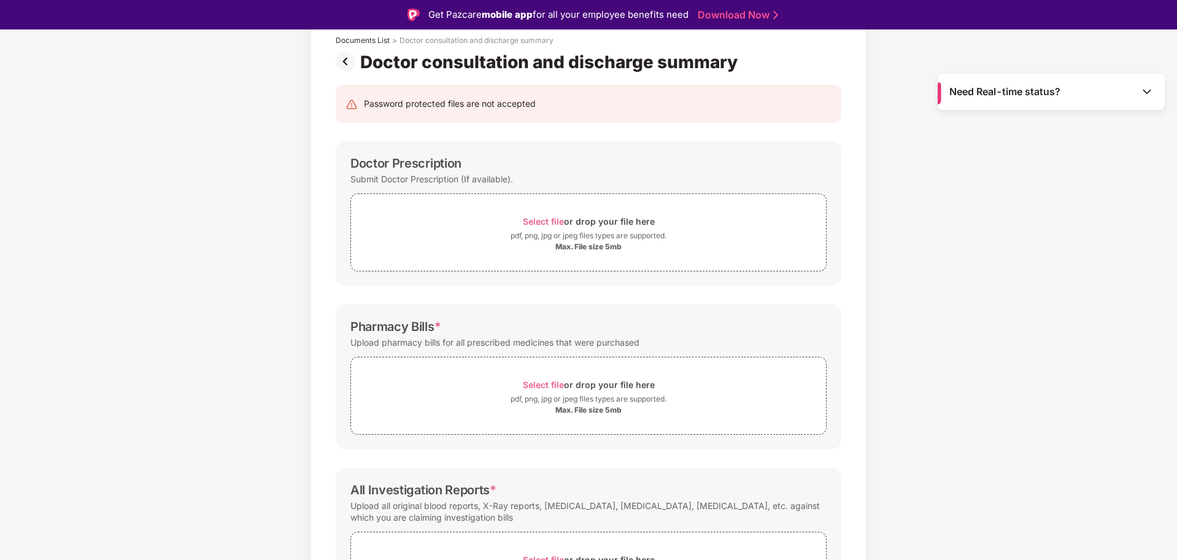
click at [346, 63] on img at bounding box center [348, 62] width 25 height 20
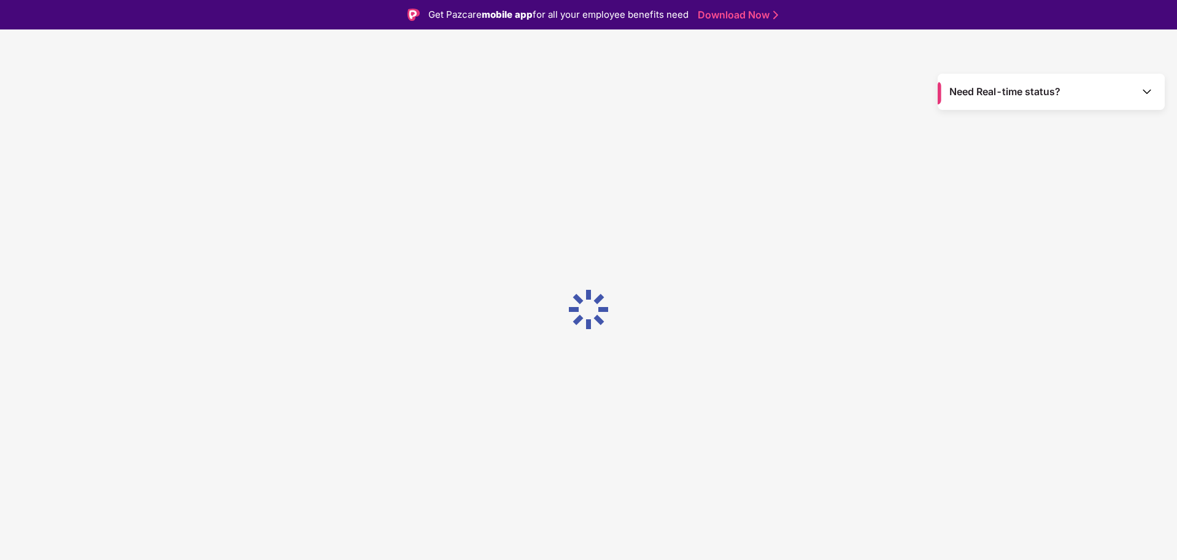
scroll to position [0, 0]
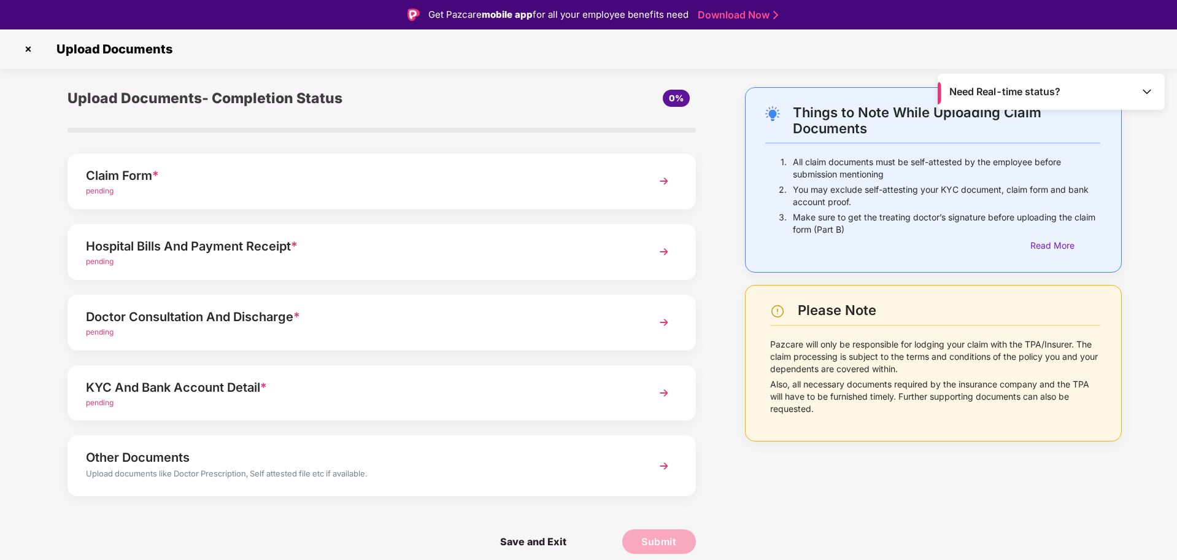
click at [198, 392] on div "KYC And Bank Account Detail *" at bounding box center [357, 387] width 542 height 20
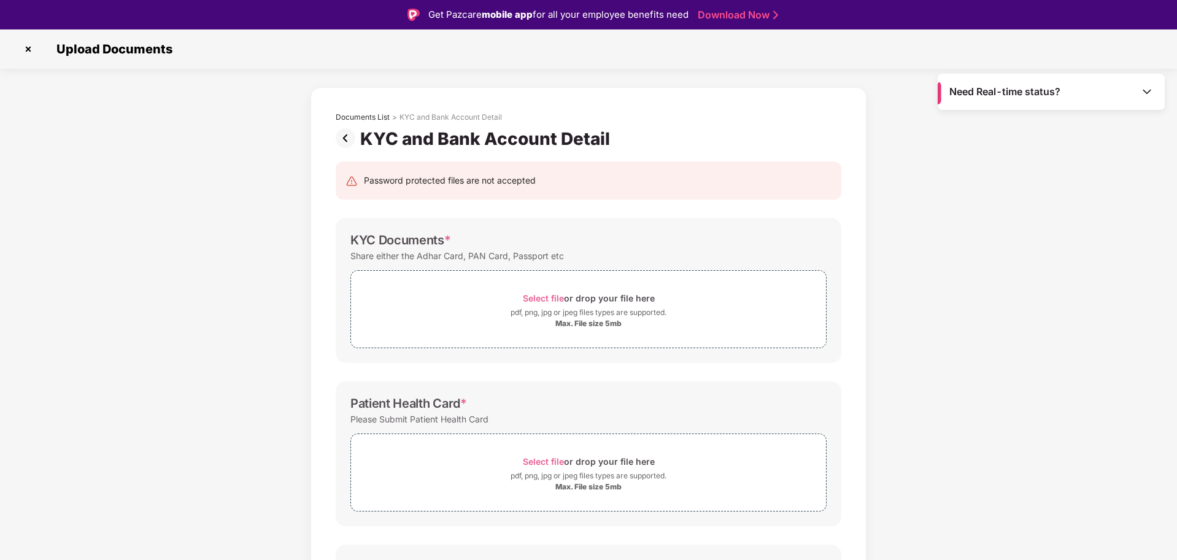
click at [350, 142] on img at bounding box center [348, 138] width 25 height 20
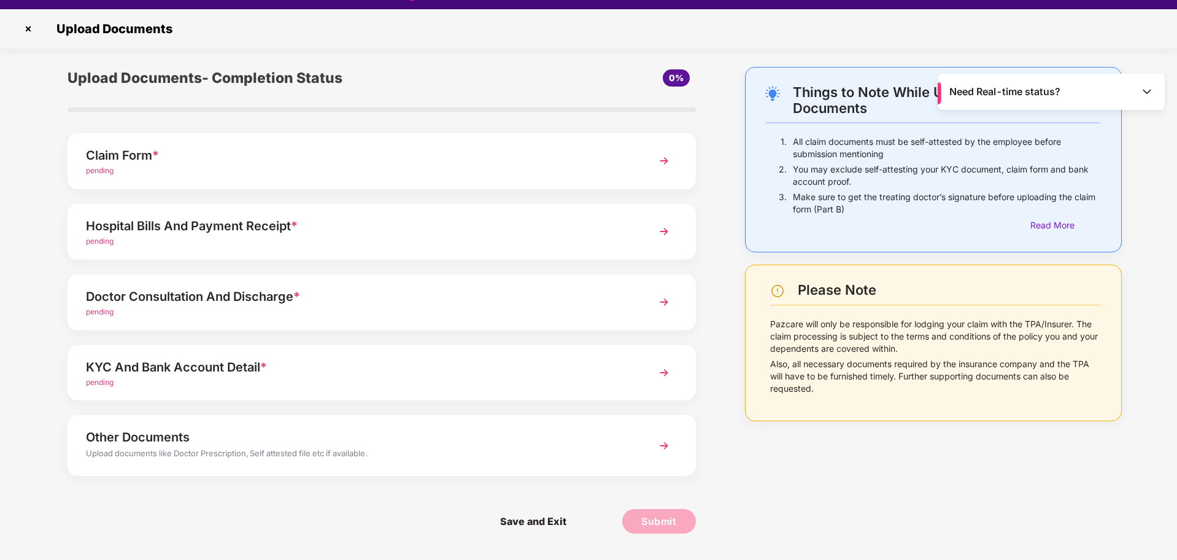
scroll to position [29, 0]
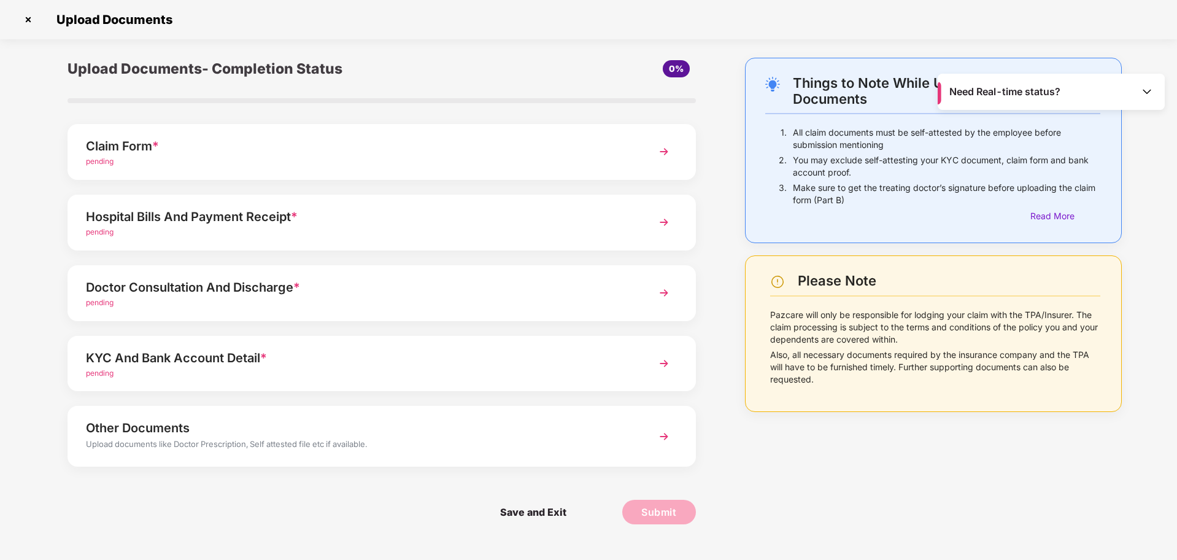
click at [154, 441] on div "Upload documents like Doctor Prescription, Self attested file etc if available." at bounding box center [357, 446] width 542 height 16
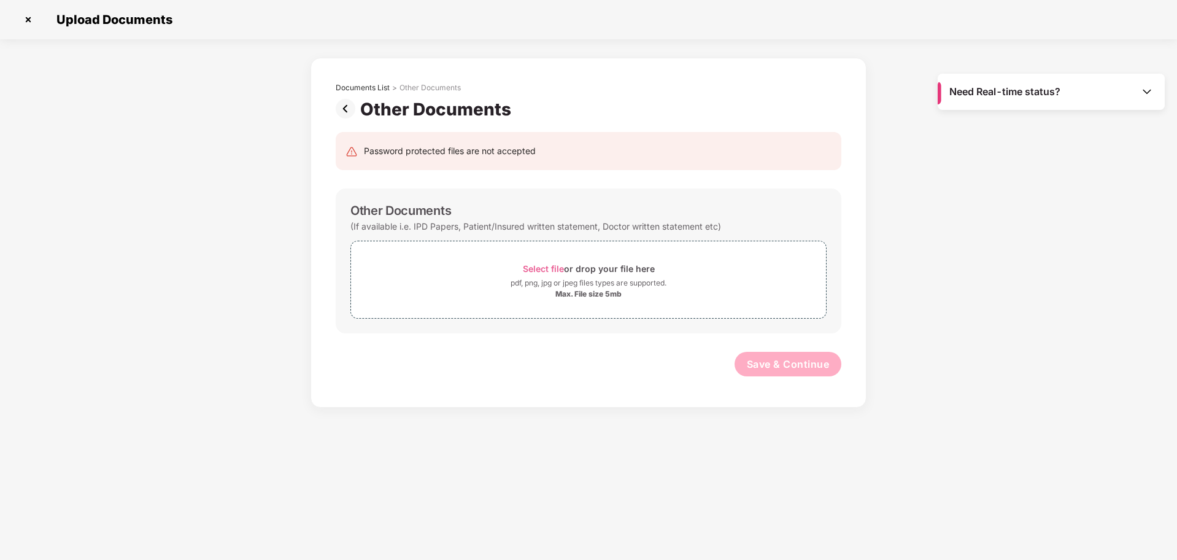
scroll to position [0, 0]
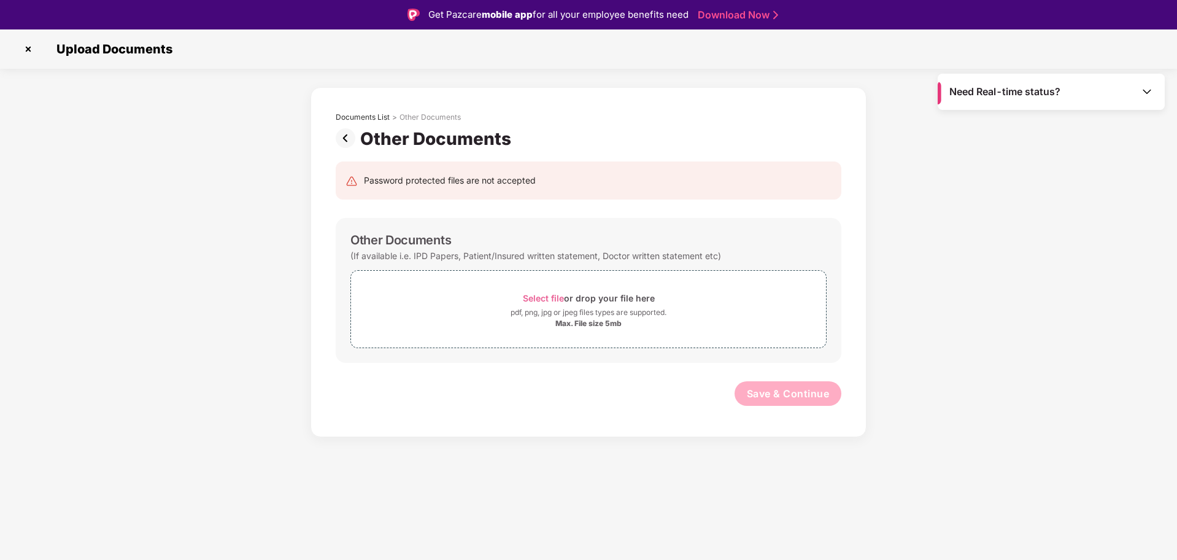
click at [344, 139] on img at bounding box center [348, 138] width 25 height 20
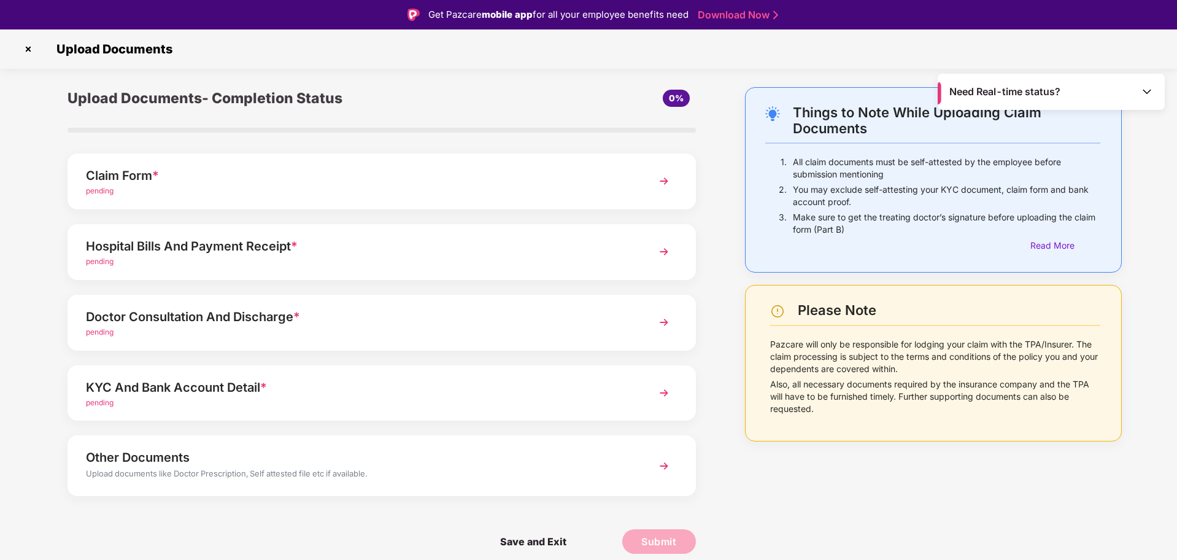
click at [232, 257] on div "pending" at bounding box center [357, 262] width 542 height 12
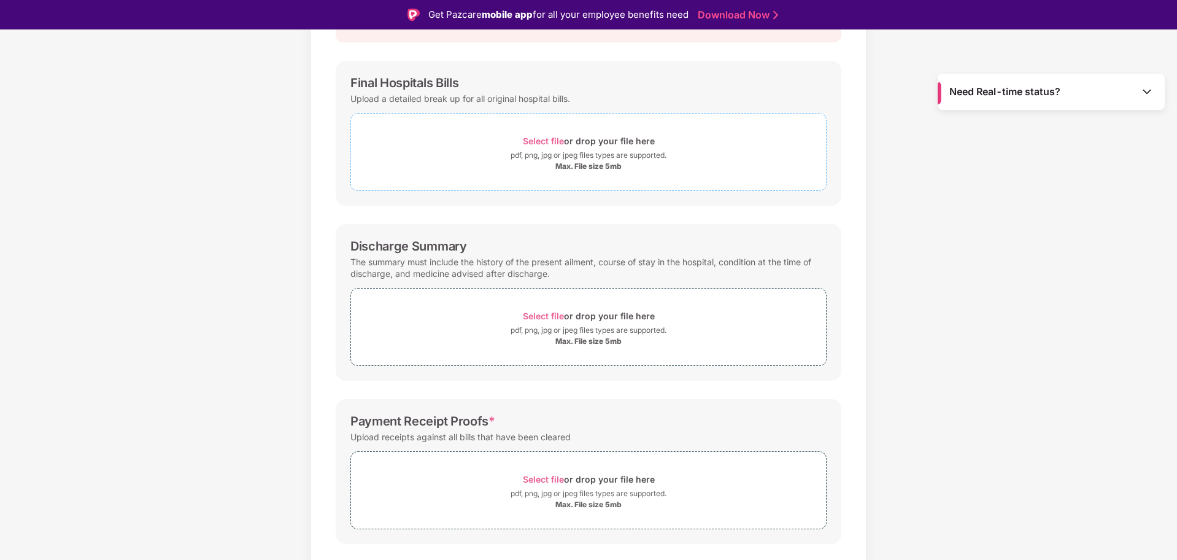
scroll to position [186, 0]
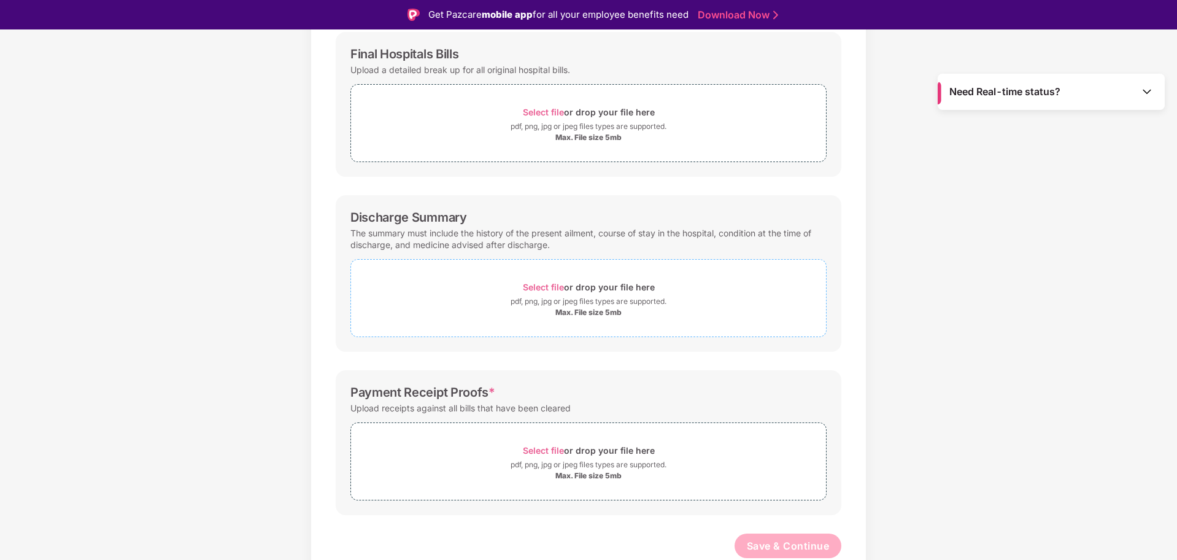
click at [546, 286] on span "Select file" at bounding box center [543, 287] width 41 height 10
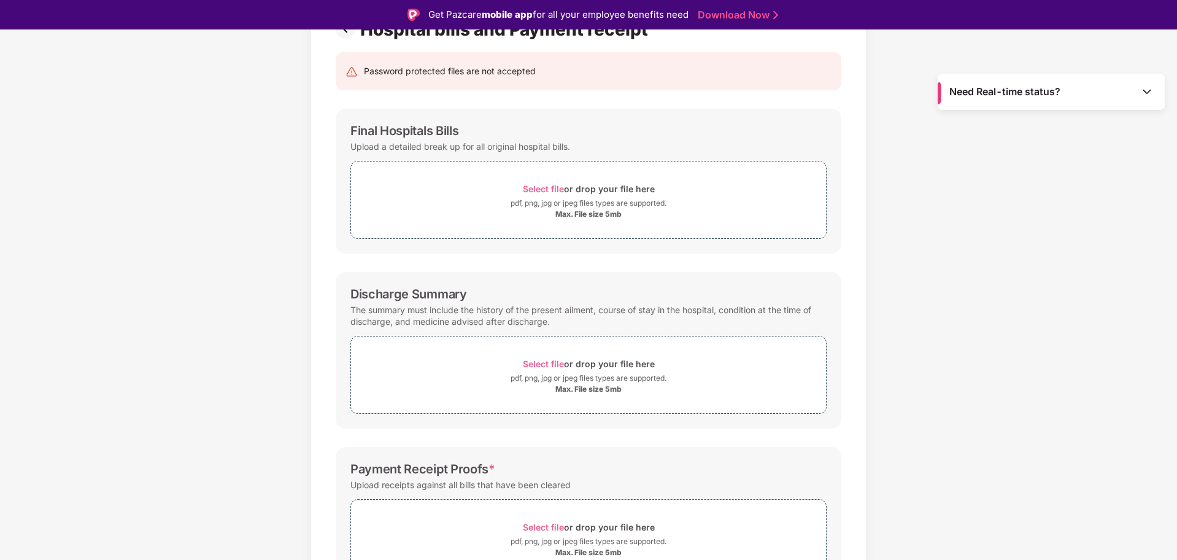
scroll to position [0, 0]
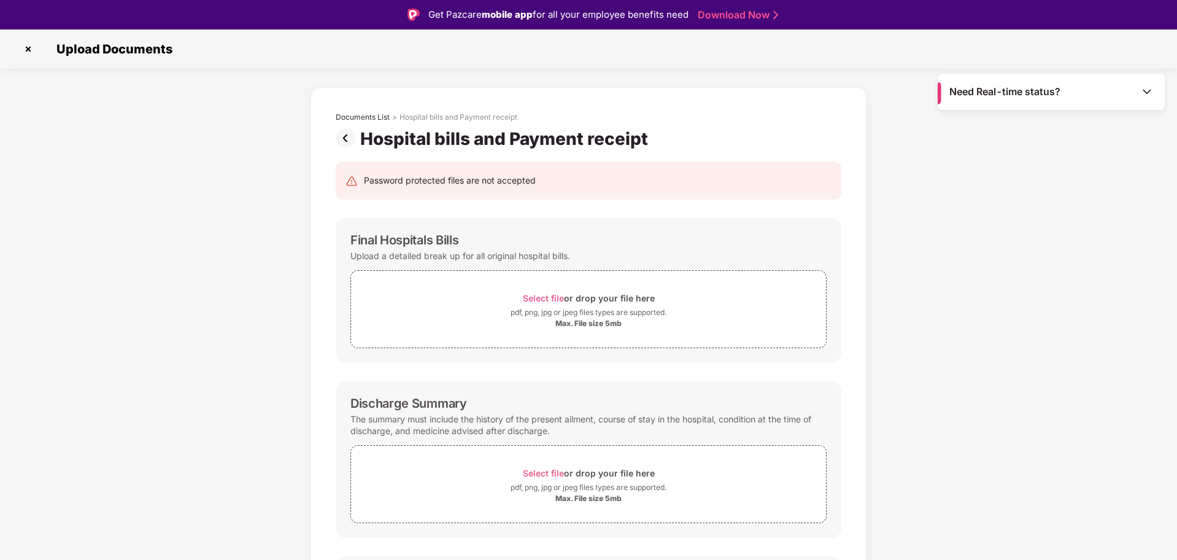
click at [344, 139] on img at bounding box center [348, 138] width 25 height 20
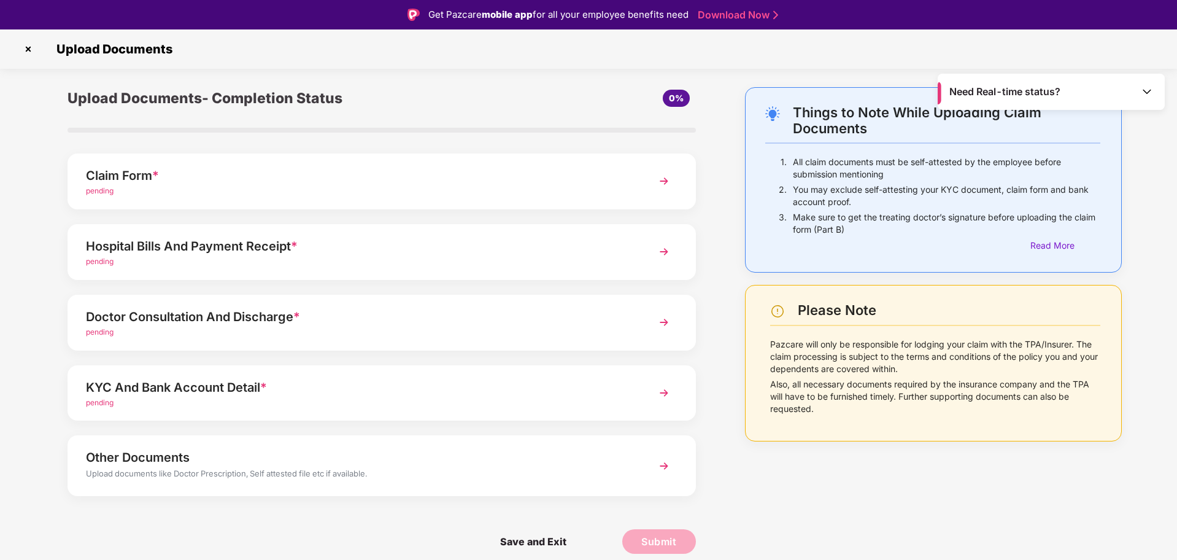
click at [184, 317] on div "Doctor Consultation And Discharge *" at bounding box center [357, 317] width 542 height 20
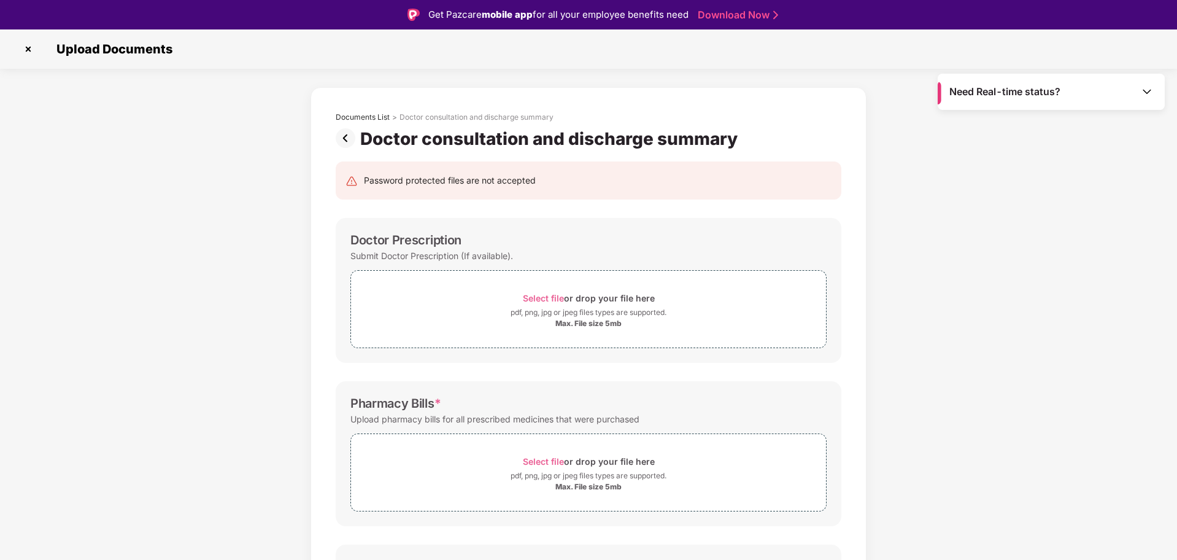
click at [28, 50] on img at bounding box center [28, 49] width 20 height 20
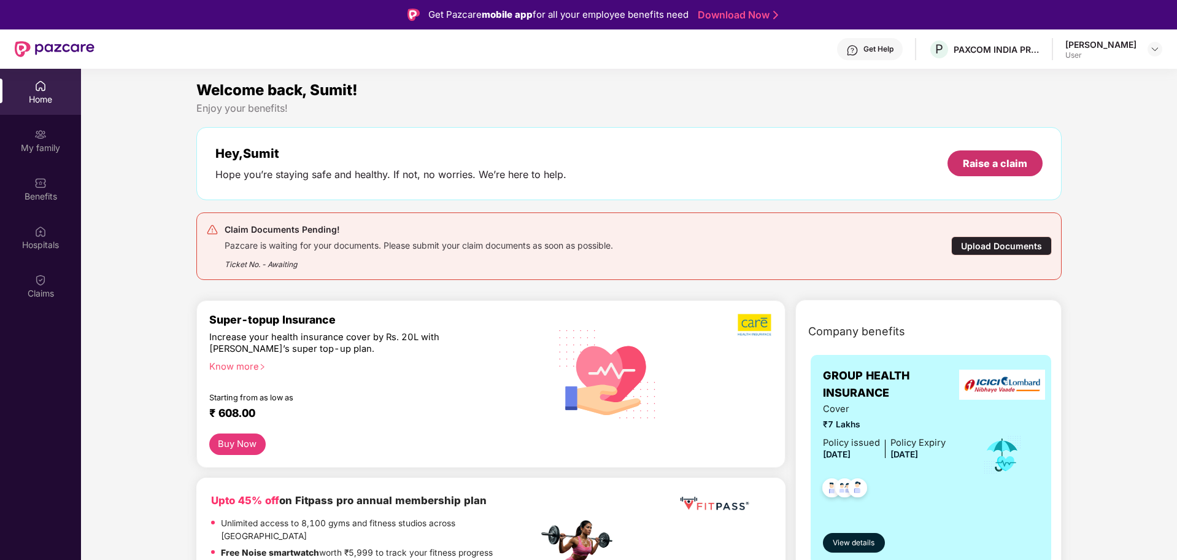
click at [1006, 168] on div "Raise a claim" at bounding box center [995, 164] width 64 height 14
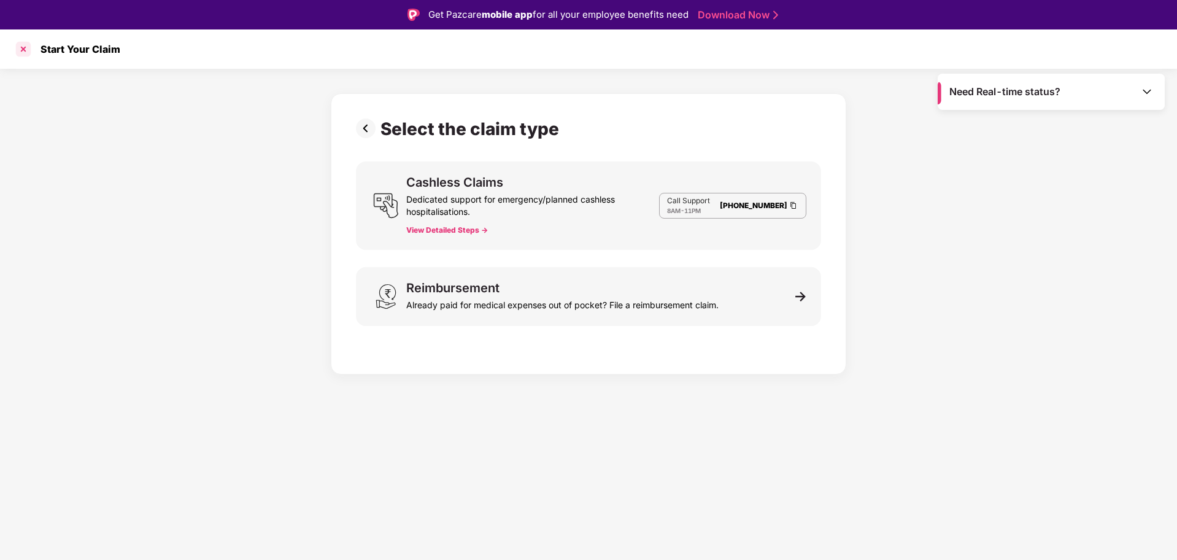
click at [22, 48] on div at bounding box center [24, 49] width 20 height 20
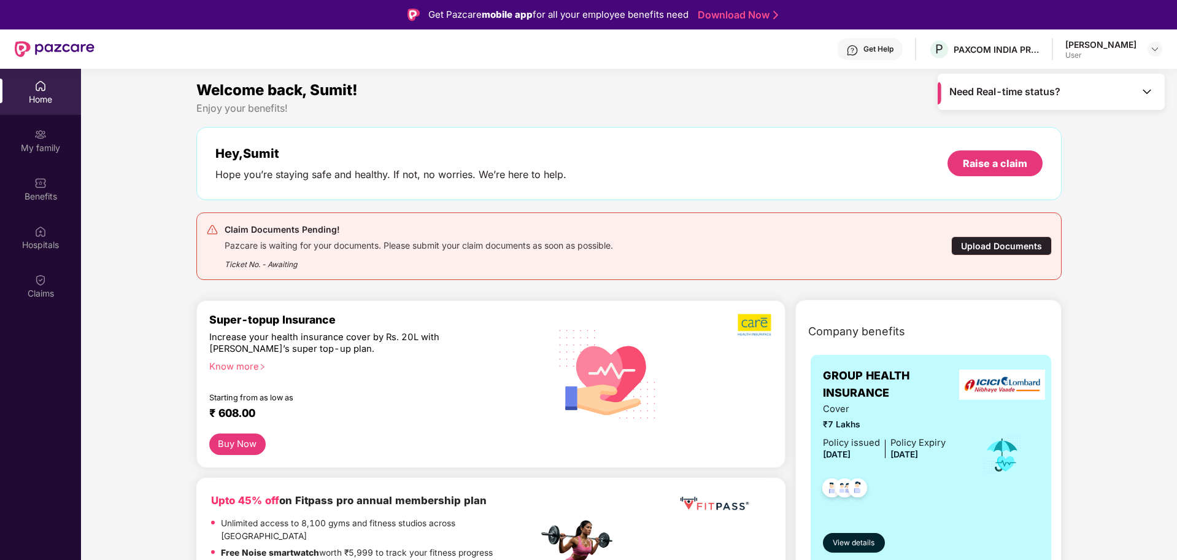
click at [994, 238] on div "Upload Documents" at bounding box center [1001, 245] width 101 height 19
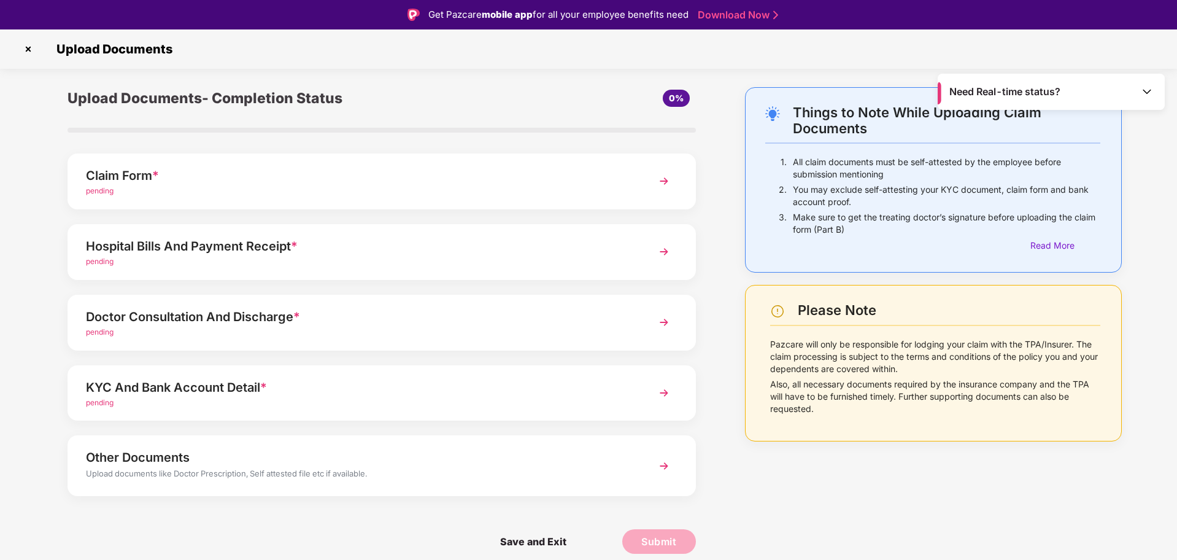
click at [207, 320] on div "Doctor Consultation And Discharge *" at bounding box center [357, 317] width 542 height 20
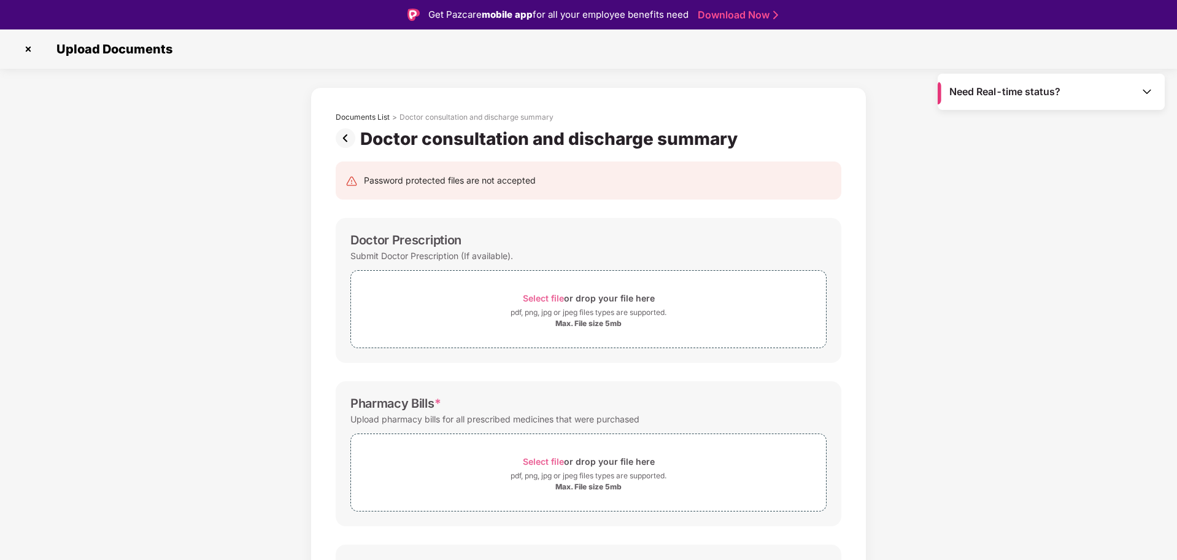
click at [342, 135] on img at bounding box center [348, 138] width 25 height 20
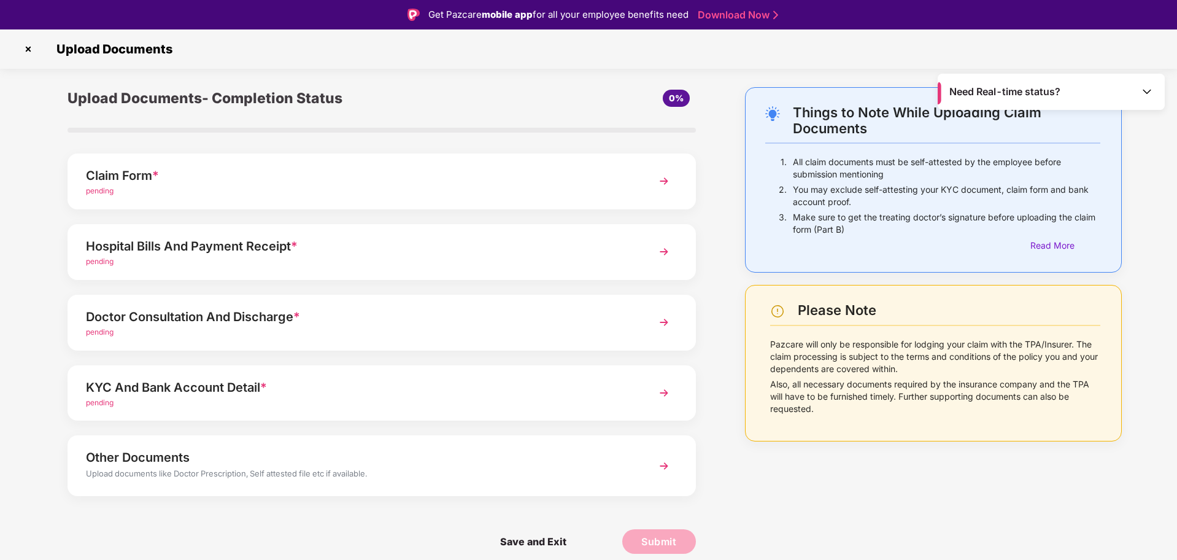
click at [195, 386] on div "KYC And Bank Account Detail *" at bounding box center [357, 387] width 542 height 20
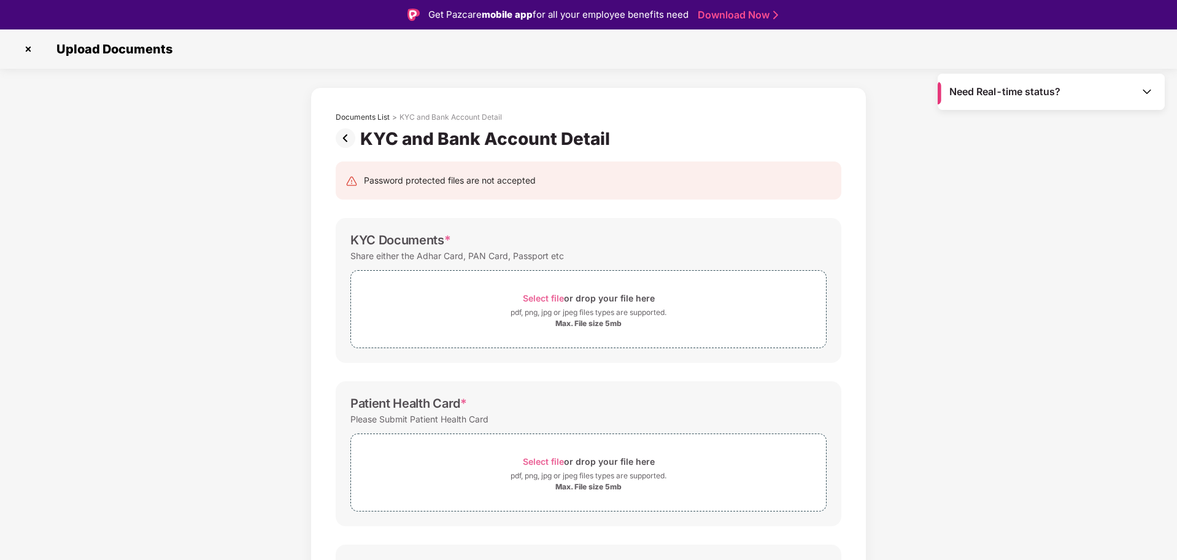
click at [345, 138] on img at bounding box center [348, 138] width 25 height 20
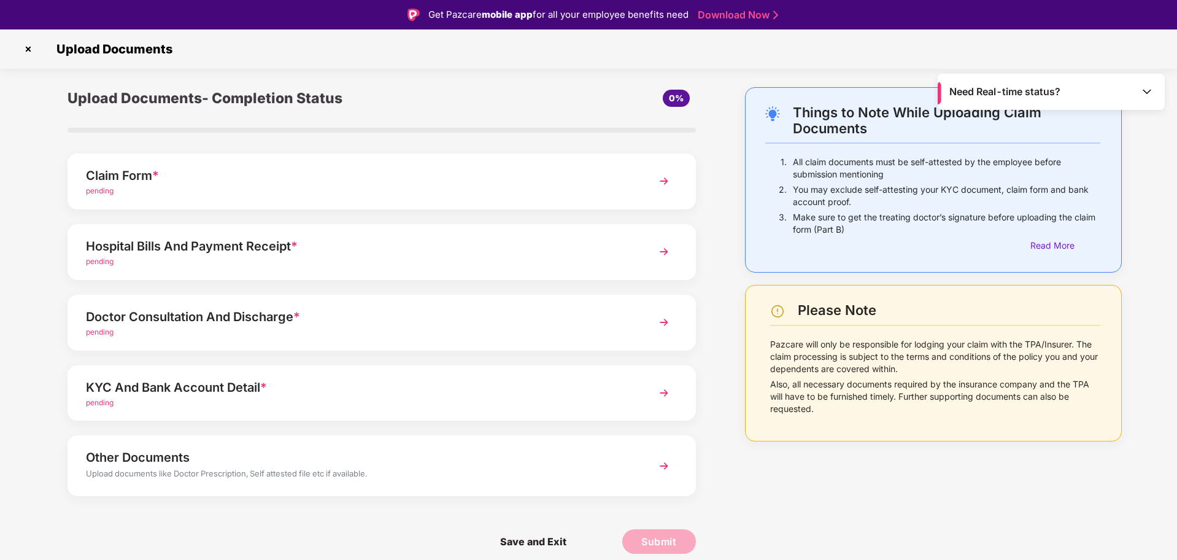
click at [186, 242] on div "Hospital Bills And Payment Receipt *" at bounding box center [357, 246] width 542 height 20
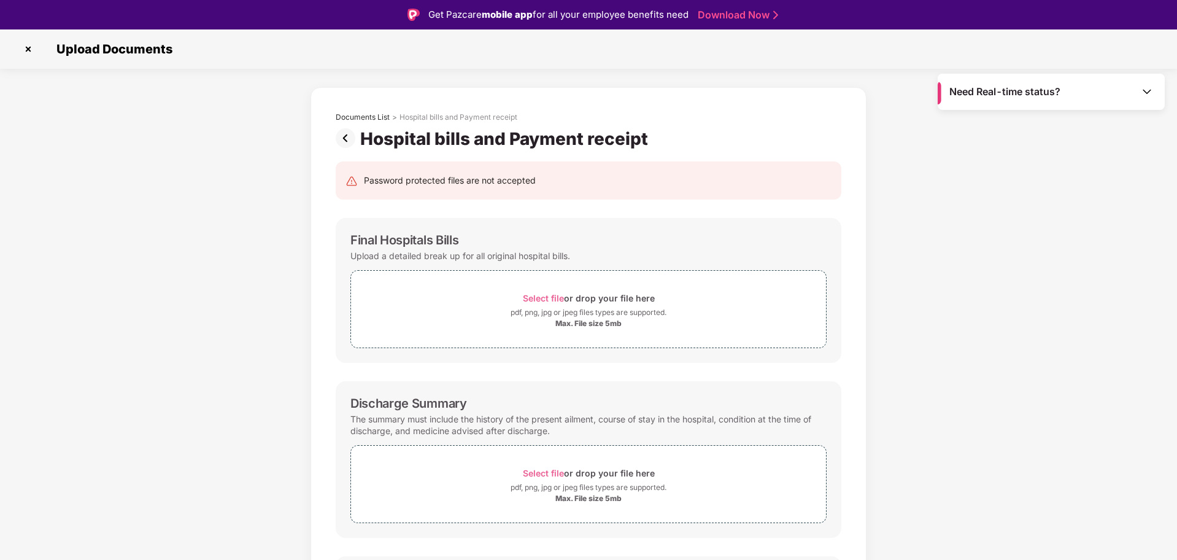
click at [349, 139] on img at bounding box center [348, 138] width 25 height 20
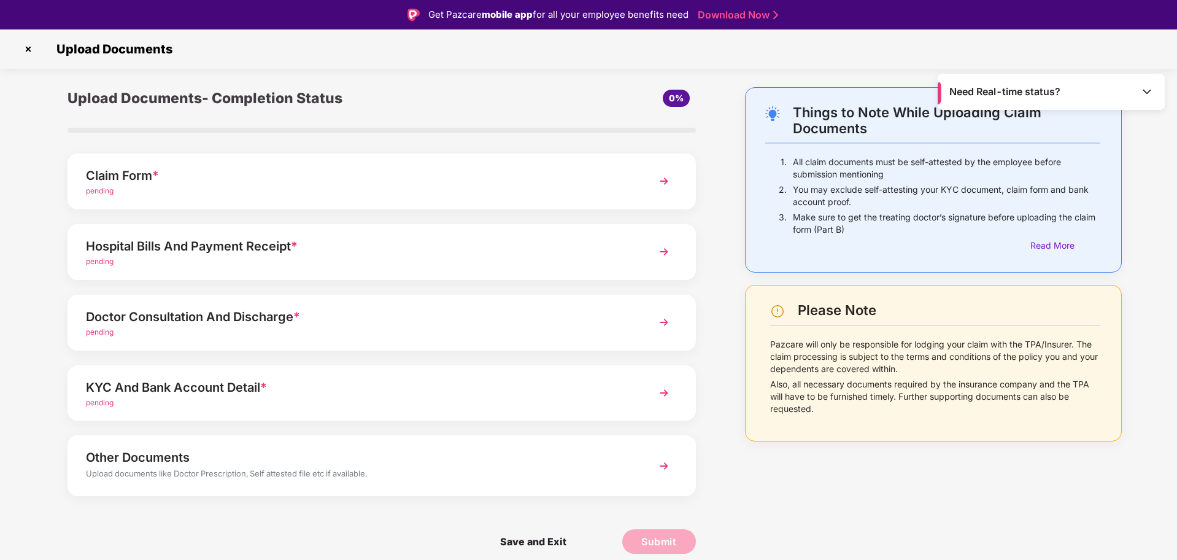
click at [161, 252] on div "Hospital Bills And Payment Receipt *" at bounding box center [357, 246] width 542 height 20
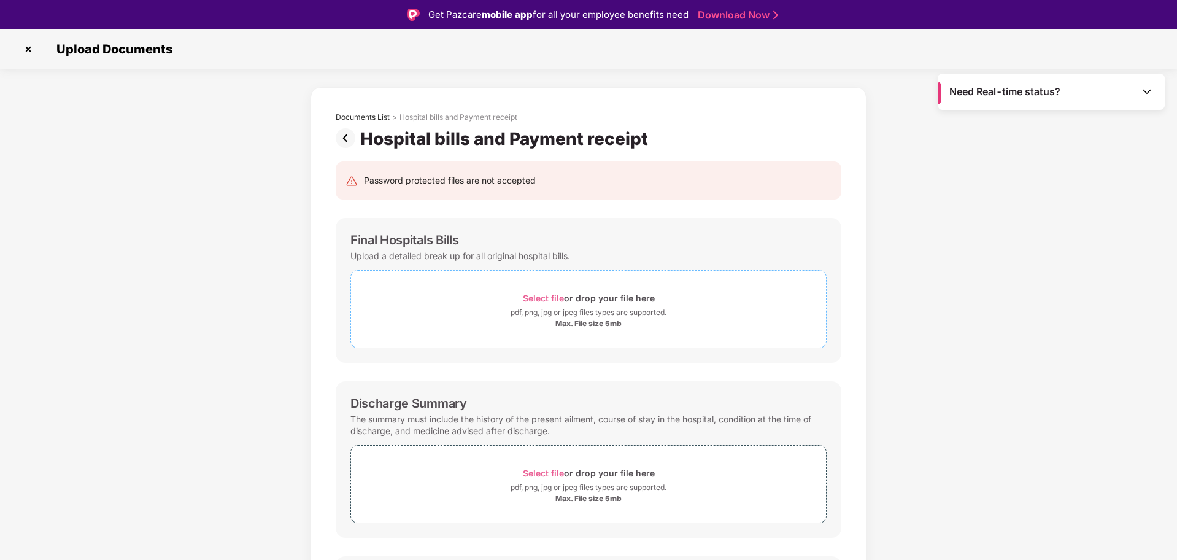
scroll to position [77, 0]
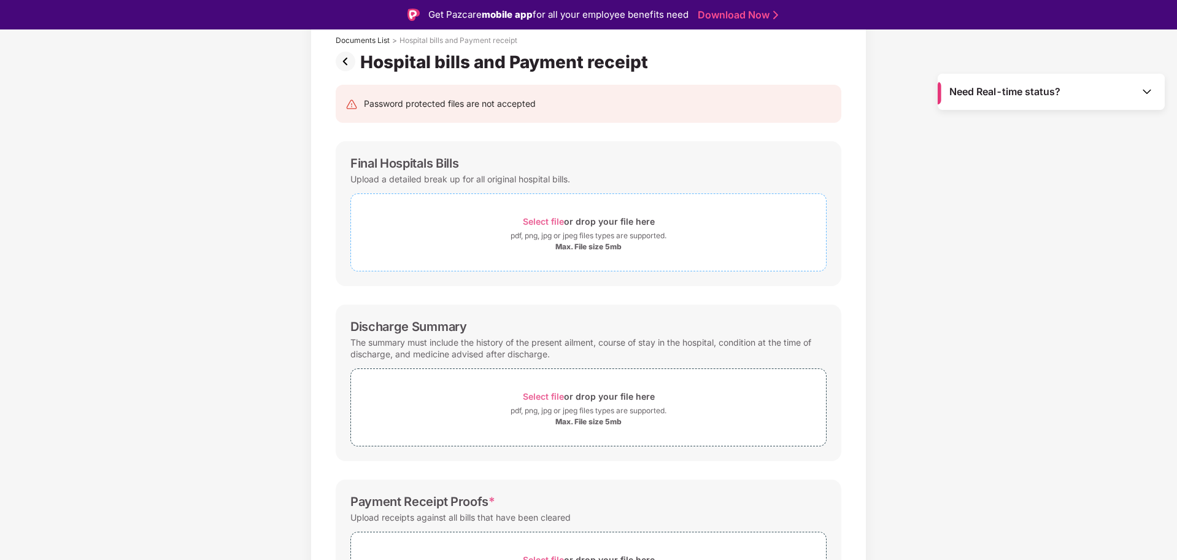
click at [541, 219] on span "Select file" at bounding box center [543, 221] width 41 height 10
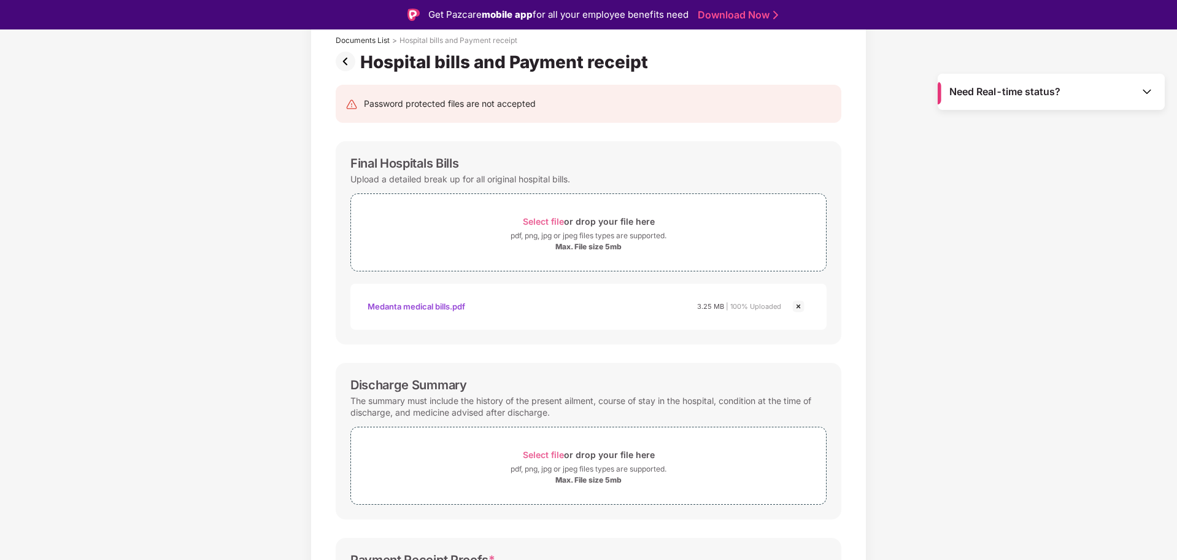
drag, startPoint x: 992, startPoint y: 283, endPoint x: 972, endPoint y: 290, distance: 21.6
click at [992, 284] on div "Documents List > Hospital bills and Payment receipt Hospital bills and Payment …" at bounding box center [588, 383] width 1177 height 746
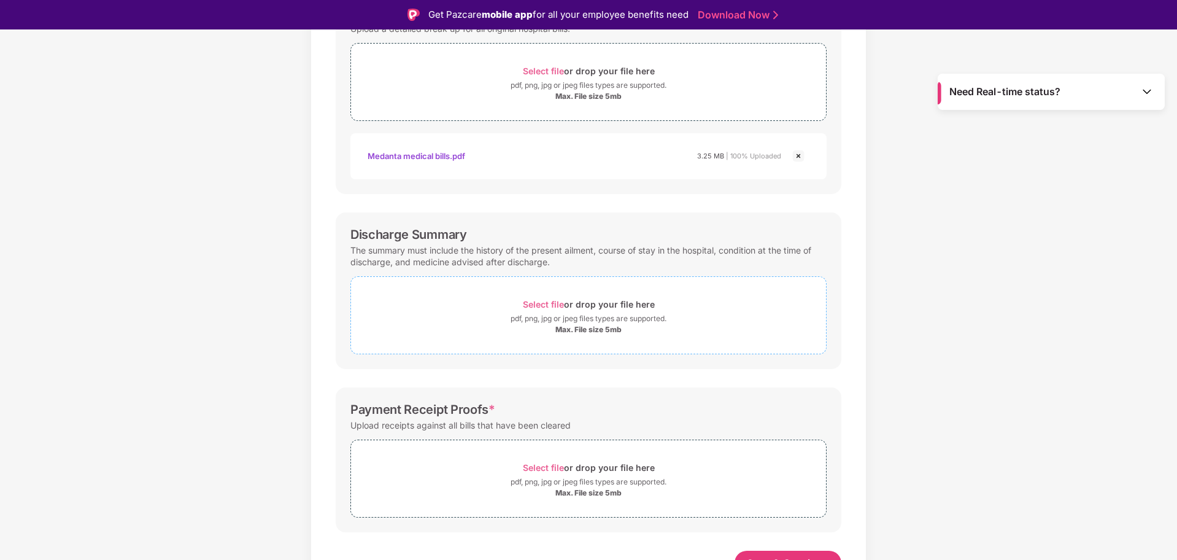
scroll to position [230, 0]
click at [536, 300] on span "Select file" at bounding box center [543, 301] width 41 height 10
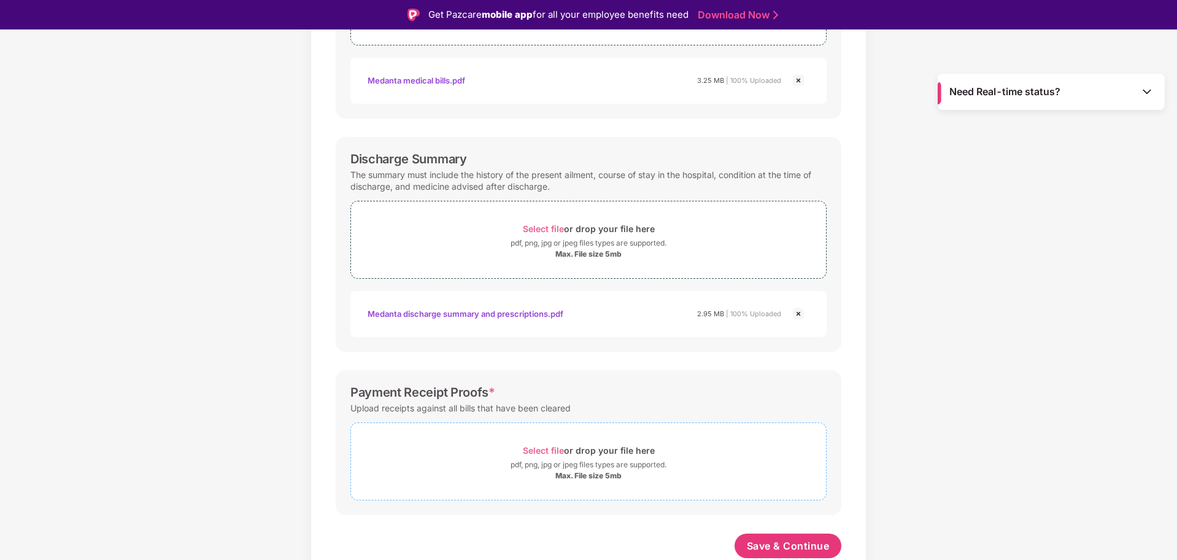
click at [542, 451] on span "Select file" at bounding box center [543, 450] width 41 height 10
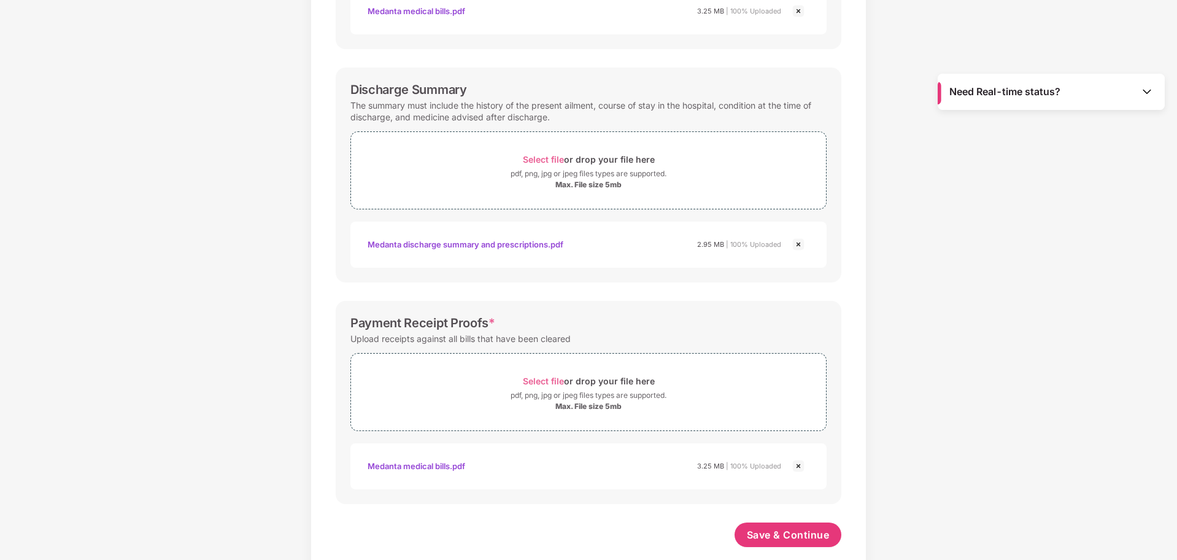
scroll to position [361, 0]
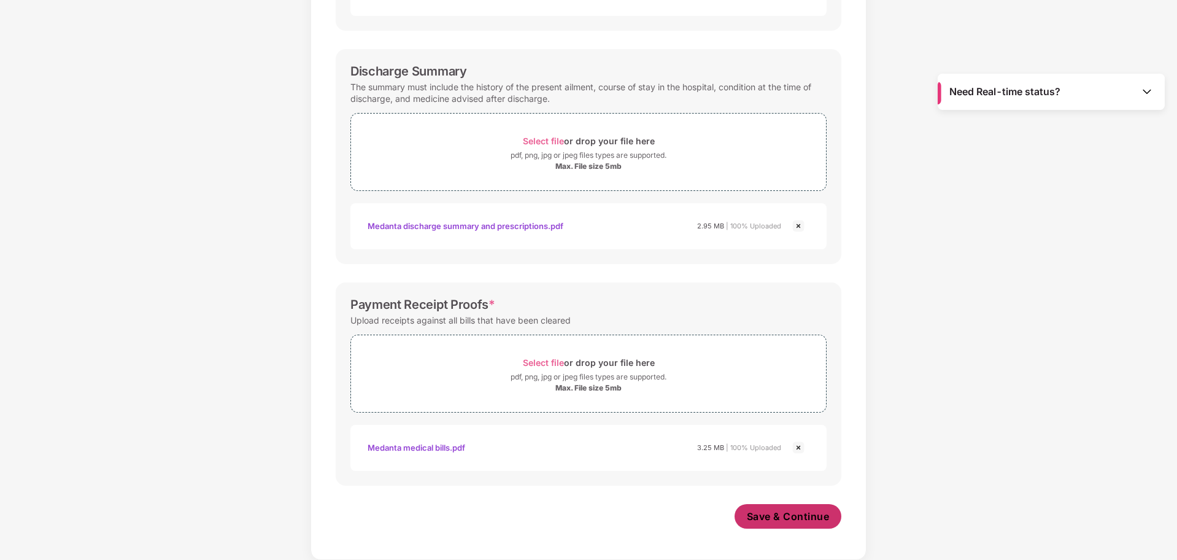
click at [789, 519] on span "Save & Continue" at bounding box center [788, 516] width 83 height 14
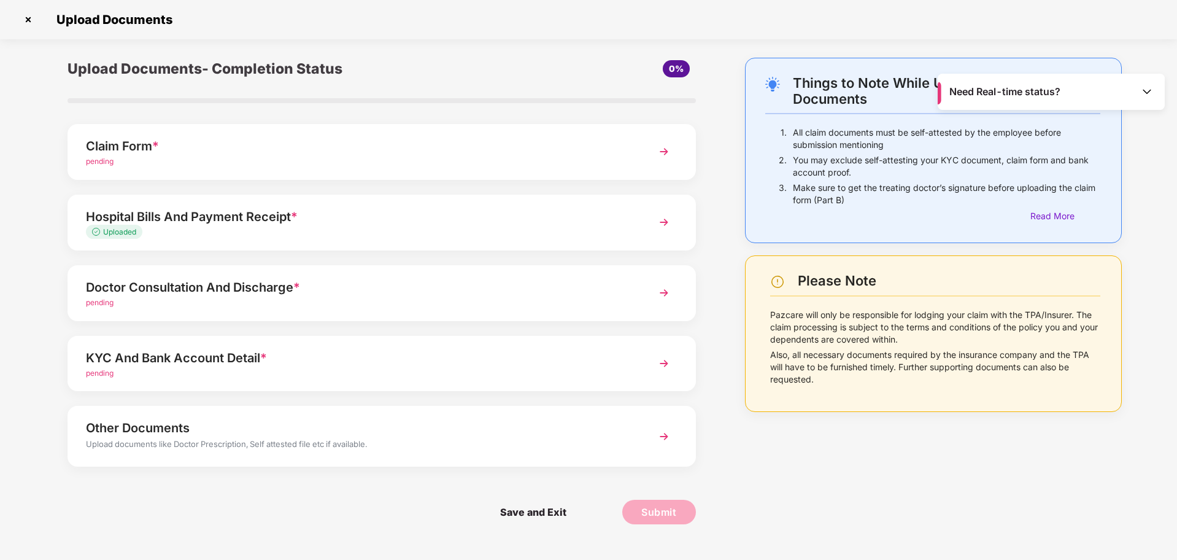
click at [167, 283] on div "Doctor Consultation And Discharge *" at bounding box center [357, 287] width 542 height 20
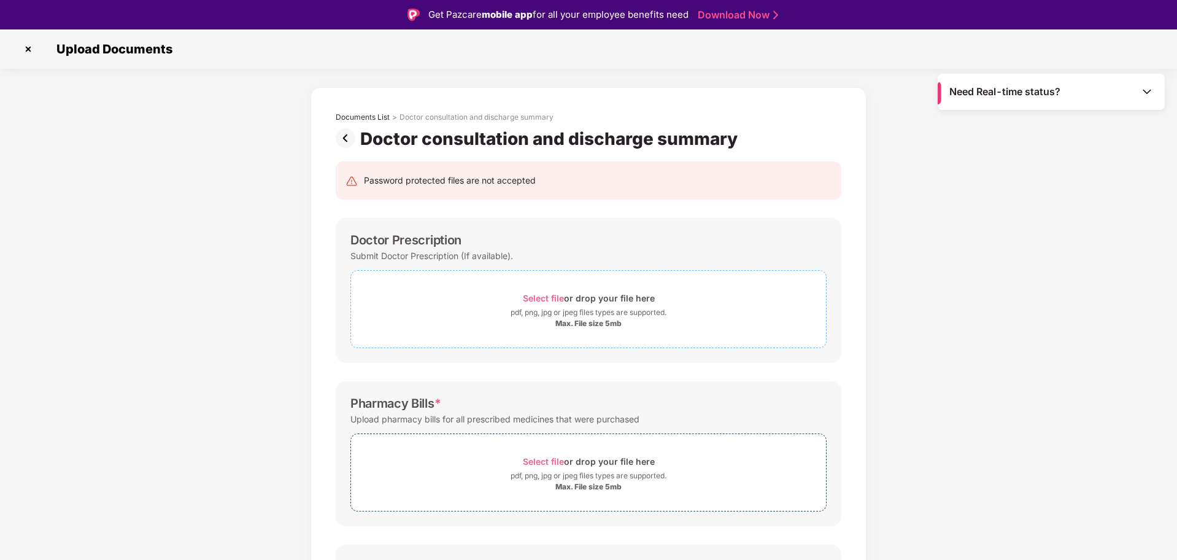
click at [549, 299] on span "Select file" at bounding box center [543, 298] width 41 height 10
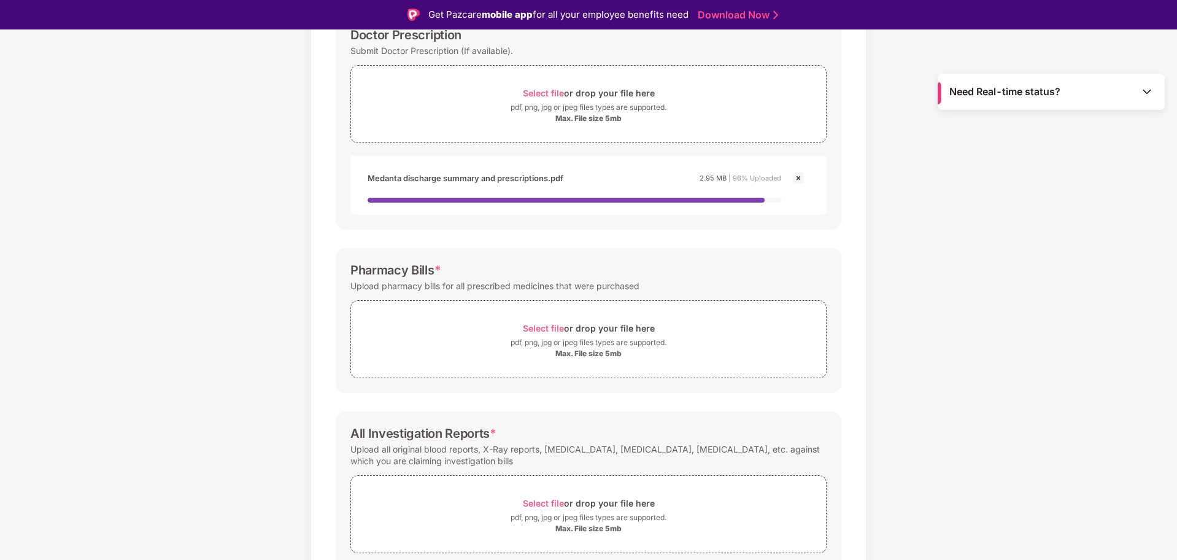
scroll to position [230, 0]
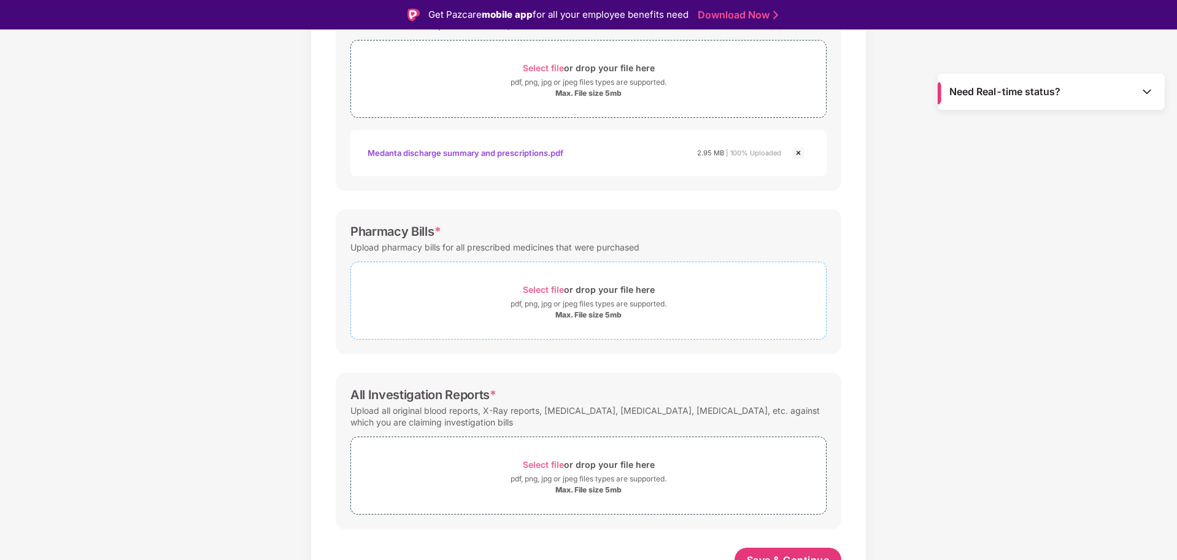
click at [543, 291] on span "Select file" at bounding box center [543, 289] width 41 height 10
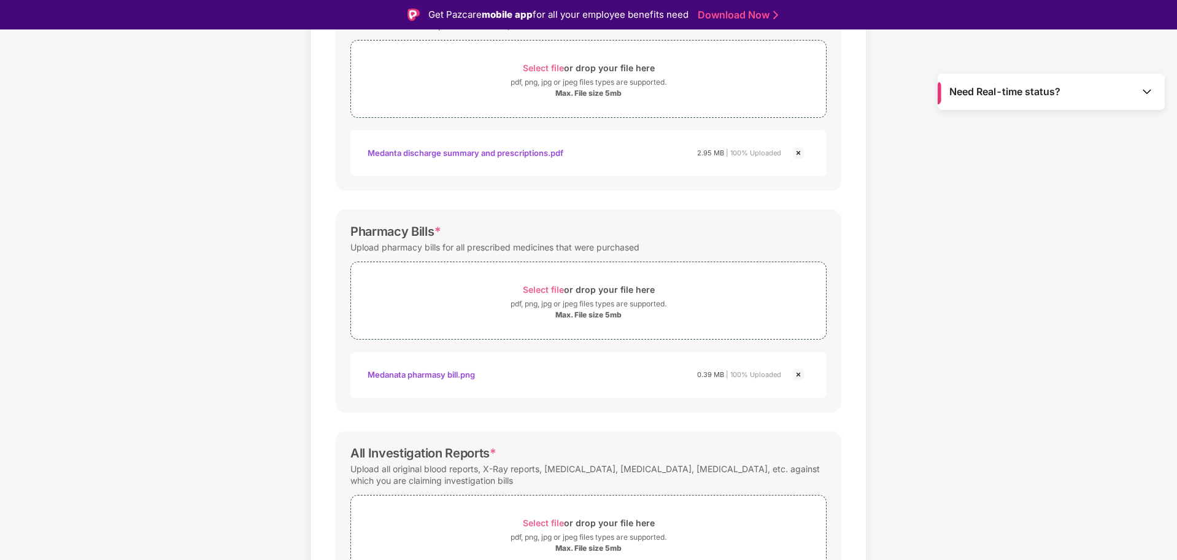
click at [978, 308] on div "Documents List > Doctor consultation and discharge summary Doctor consultation …" at bounding box center [588, 259] width 1177 height 805
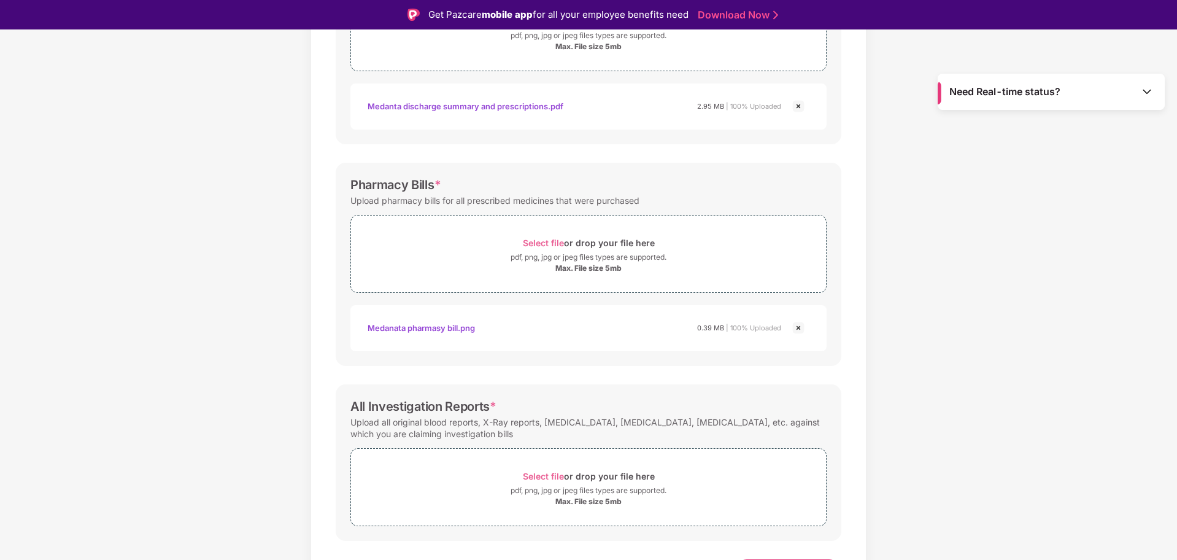
scroll to position [303, 0]
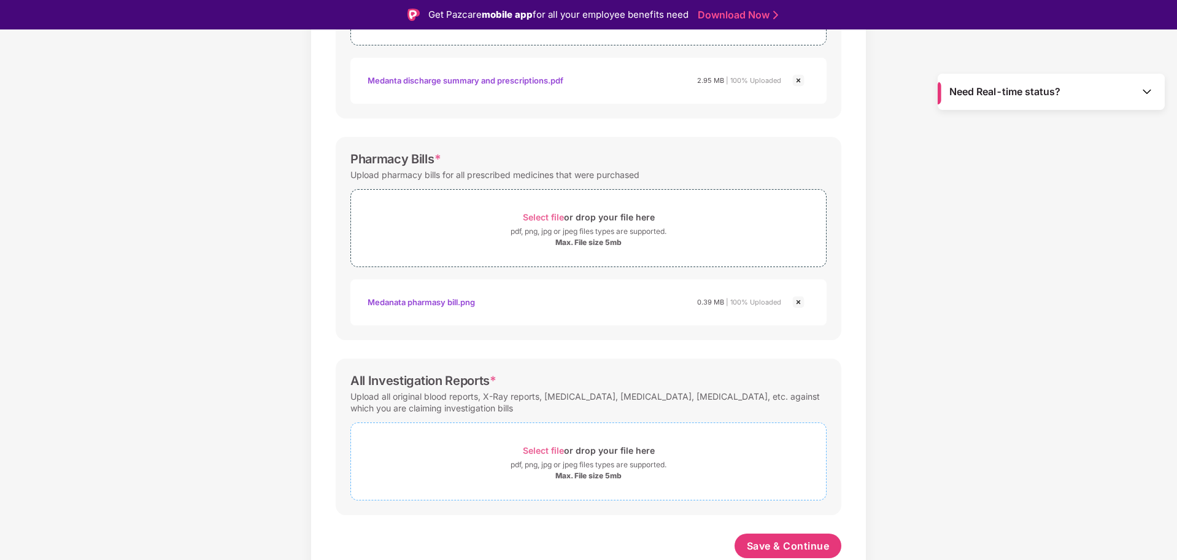
click at [528, 445] on span "Select file" at bounding box center [543, 450] width 41 height 10
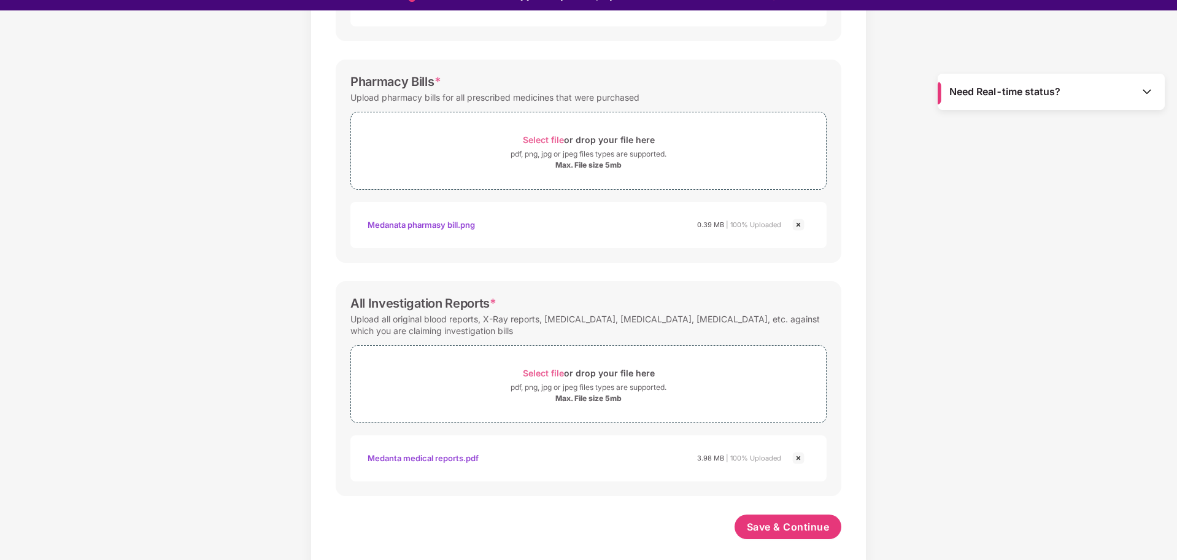
scroll to position [29, 0]
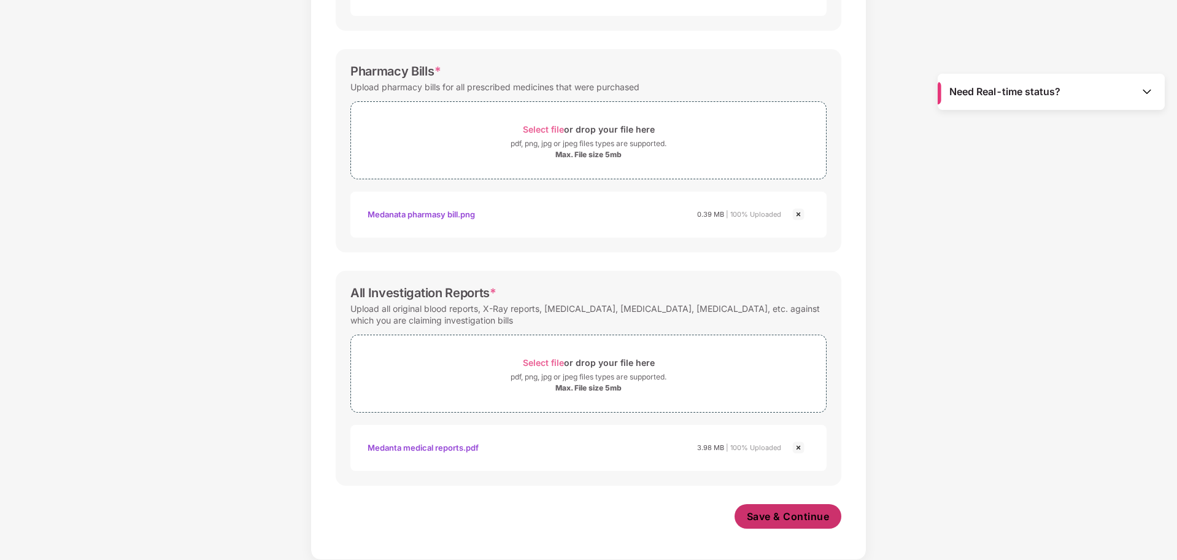
click at [766, 518] on span "Save & Continue" at bounding box center [788, 516] width 83 height 14
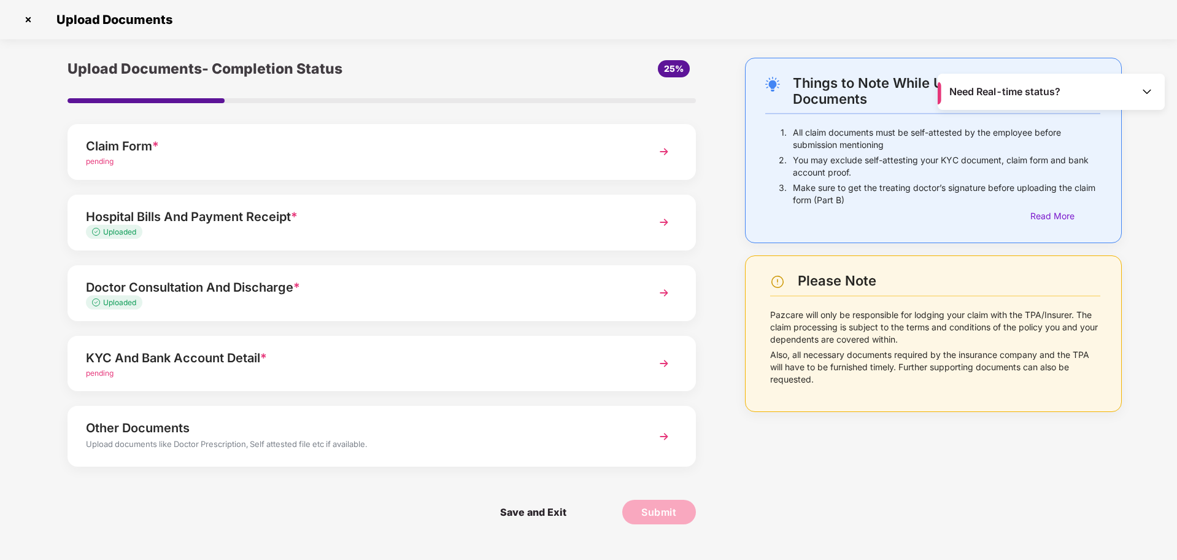
click at [315, 357] on div "KYC And Bank Account Detail *" at bounding box center [357, 358] width 542 height 20
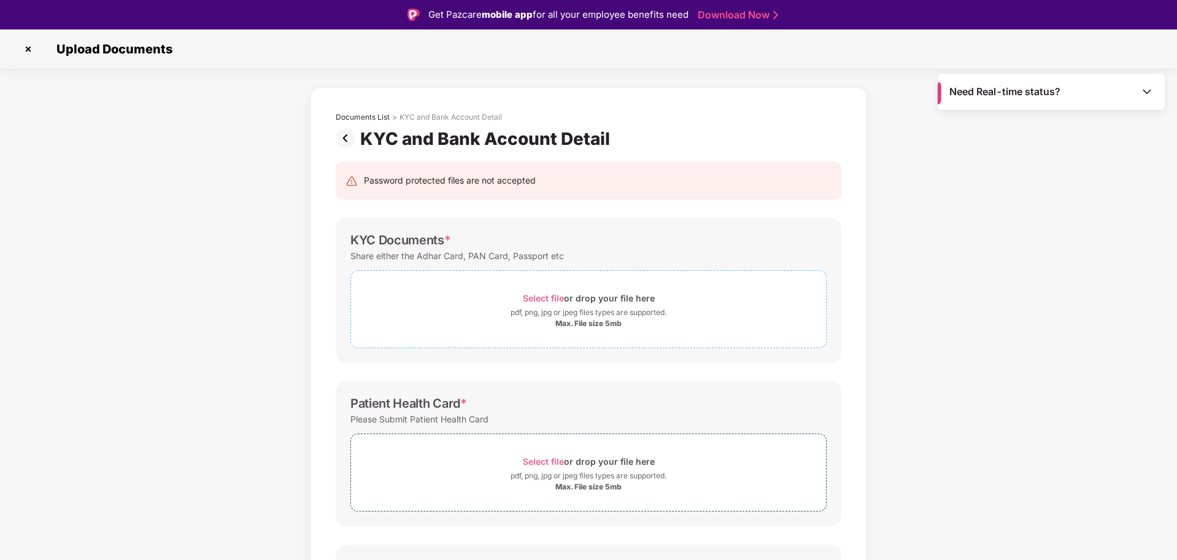
scroll to position [174, 0]
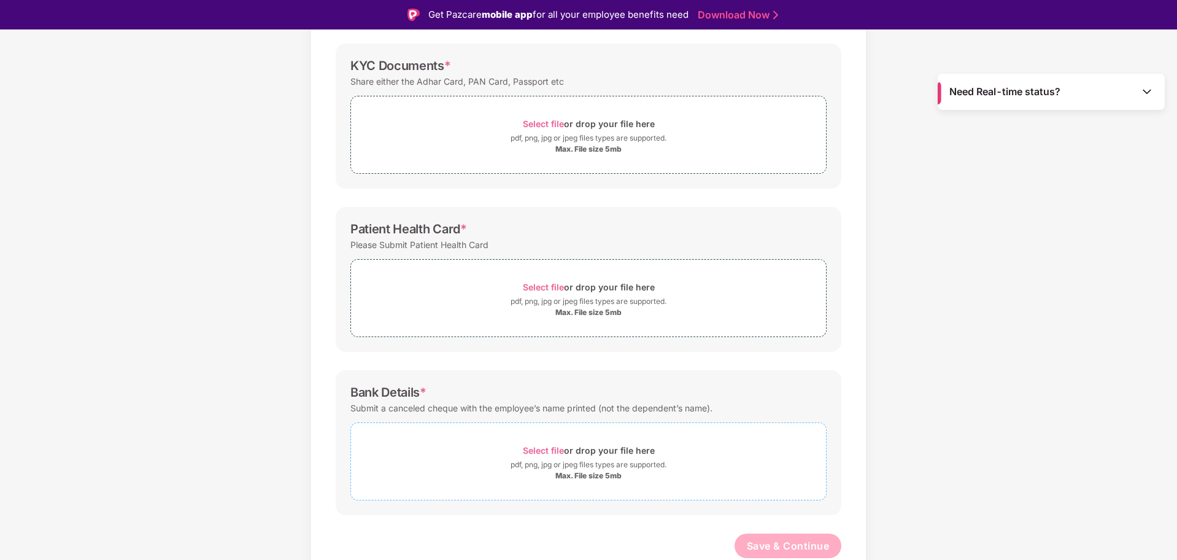
click at [540, 448] on span "Select file" at bounding box center [543, 450] width 41 height 10
click at [541, 285] on span "Select file" at bounding box center [543, 287] width 41 height 10
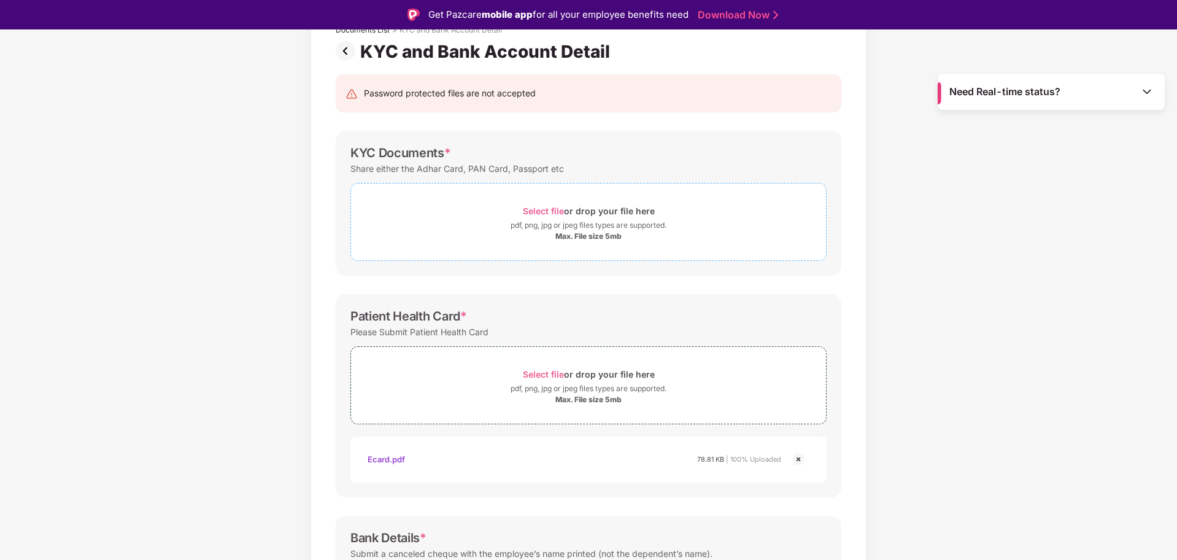
scroll to position [61, 0]
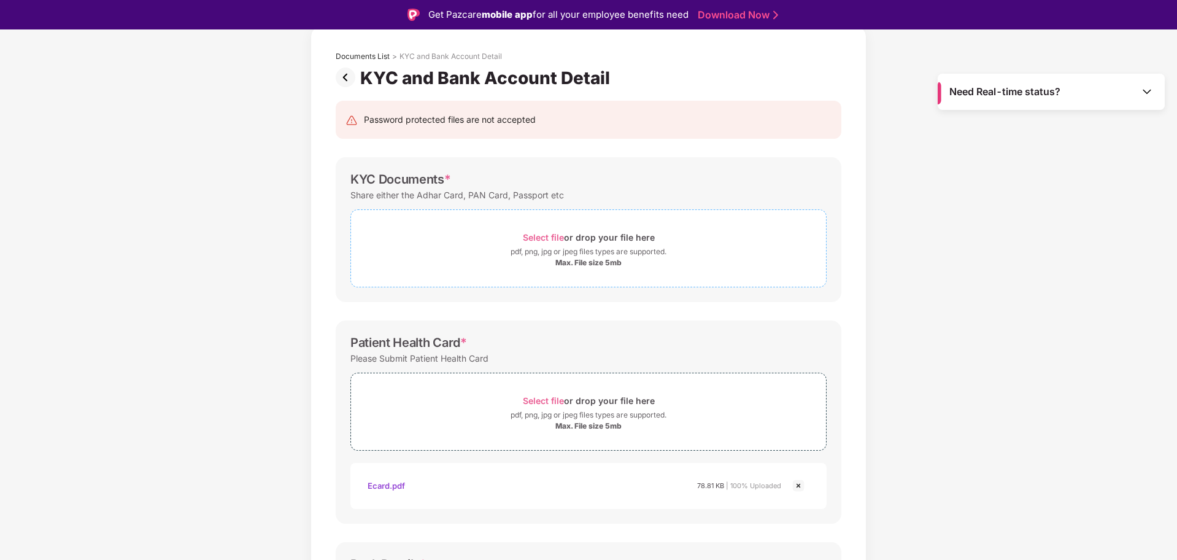
click at [539, 232] on span "Select file" at bounding box center [543, 237] width 41 height 10
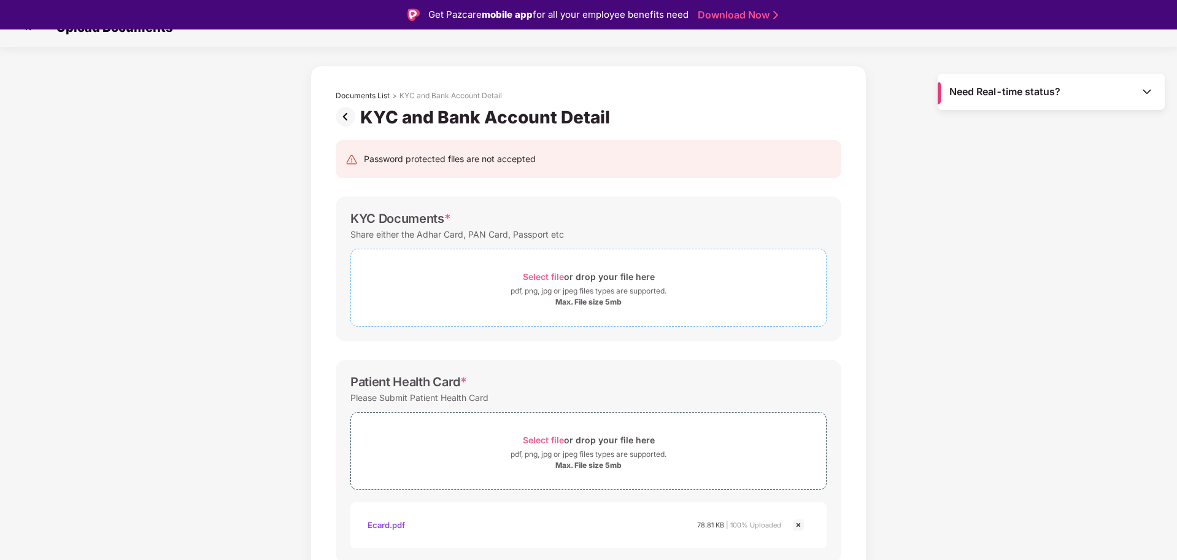
scroll to position [0, 0]
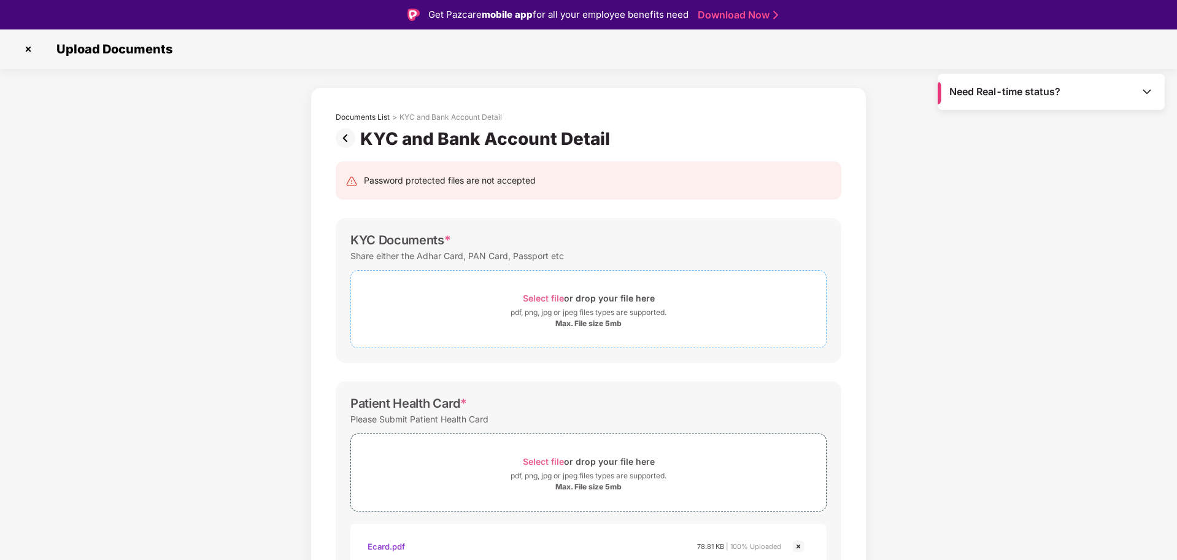
click at [539, 301] on span "Select file" at bounding box center [543, 298] width 41 height 10
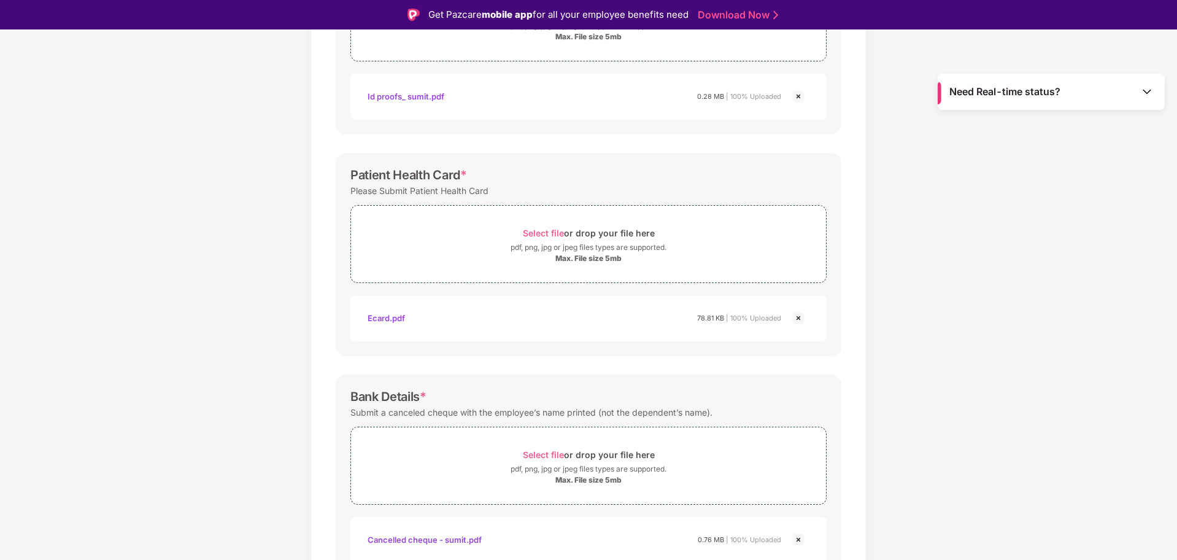
scroll to position [349, 0]
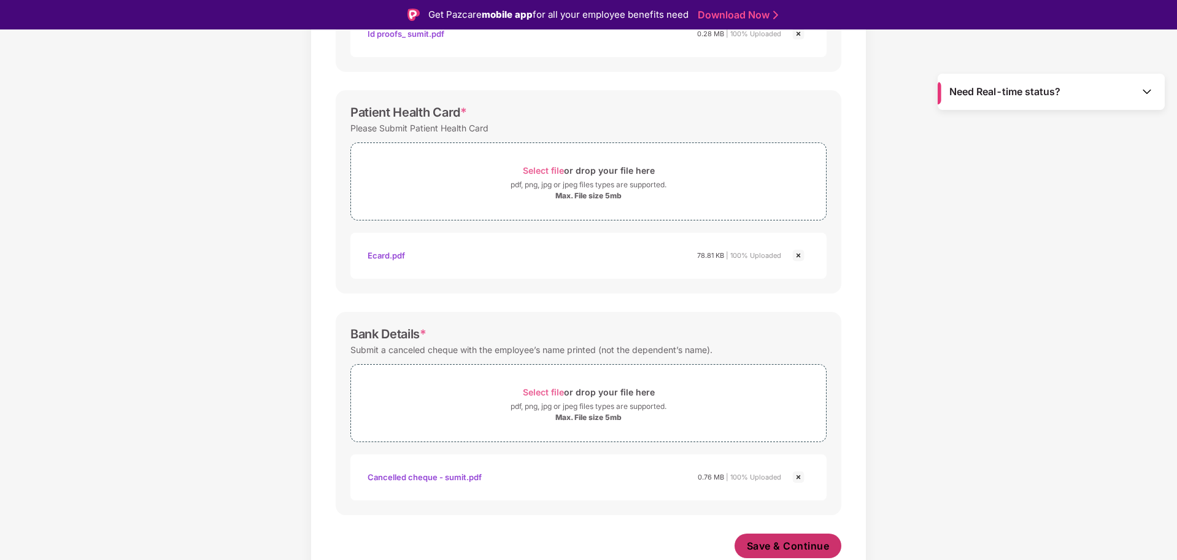
click at [790, 539] on span "Save & Continue" at bounding box center [788, 546] width 83 height 14
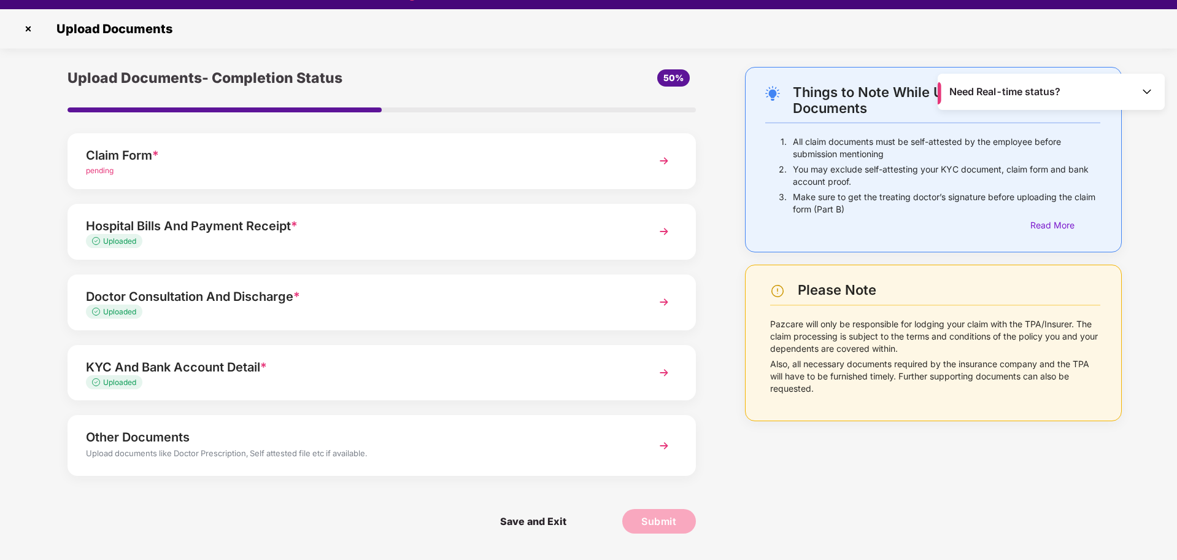
scroll to position [29, 0]
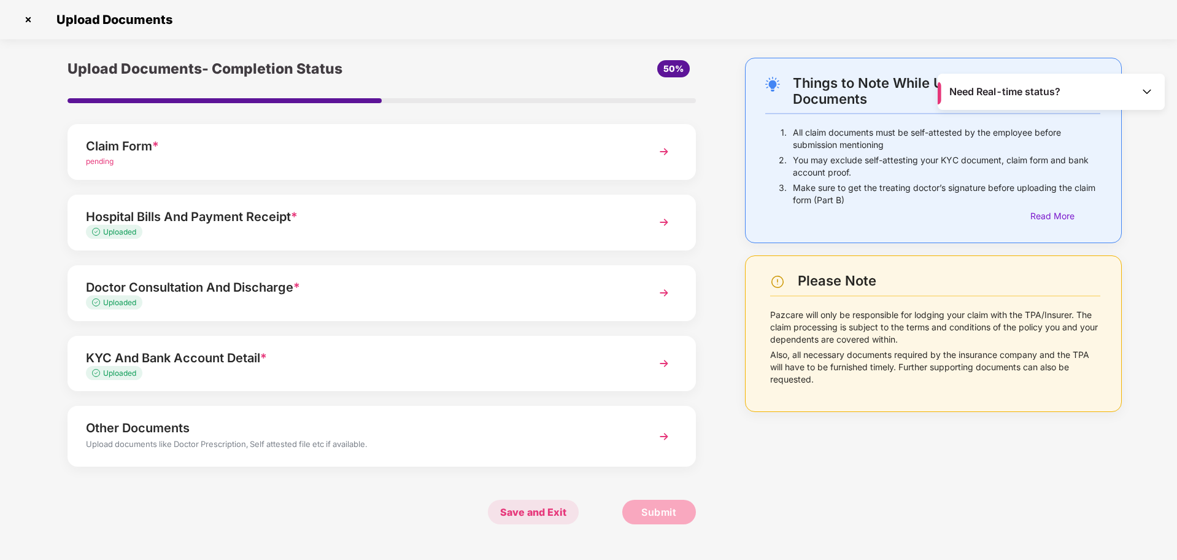
click at [518, 520] on span "Save and Exit" at bounding box center [533, 512] width 91 height 25
